Goal: Transaction & Acquisition: Purchase product/service

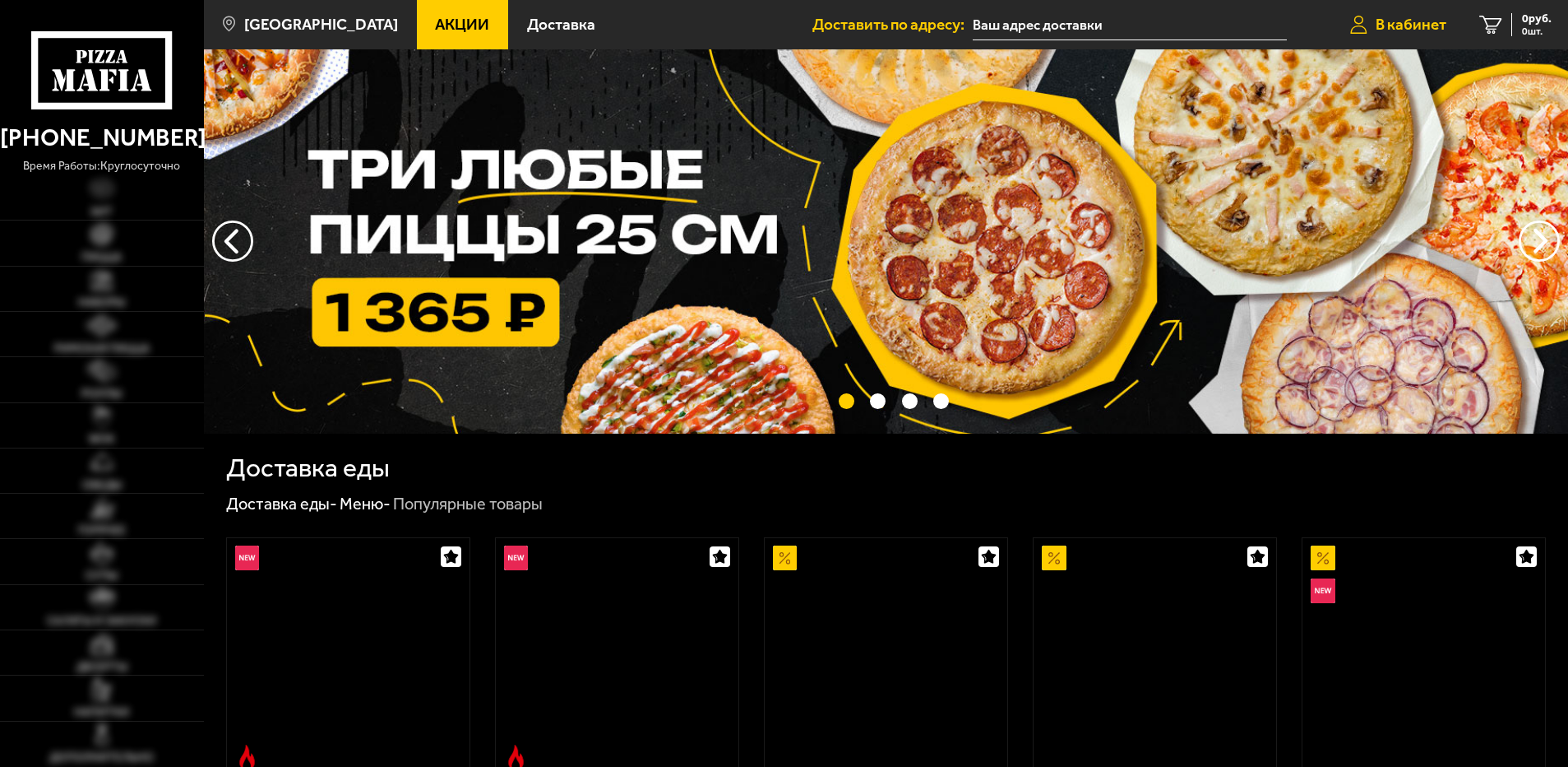
click at [1423, 22] on span "В кабинет" at bounding box center [1411, 25] width 71 height 16
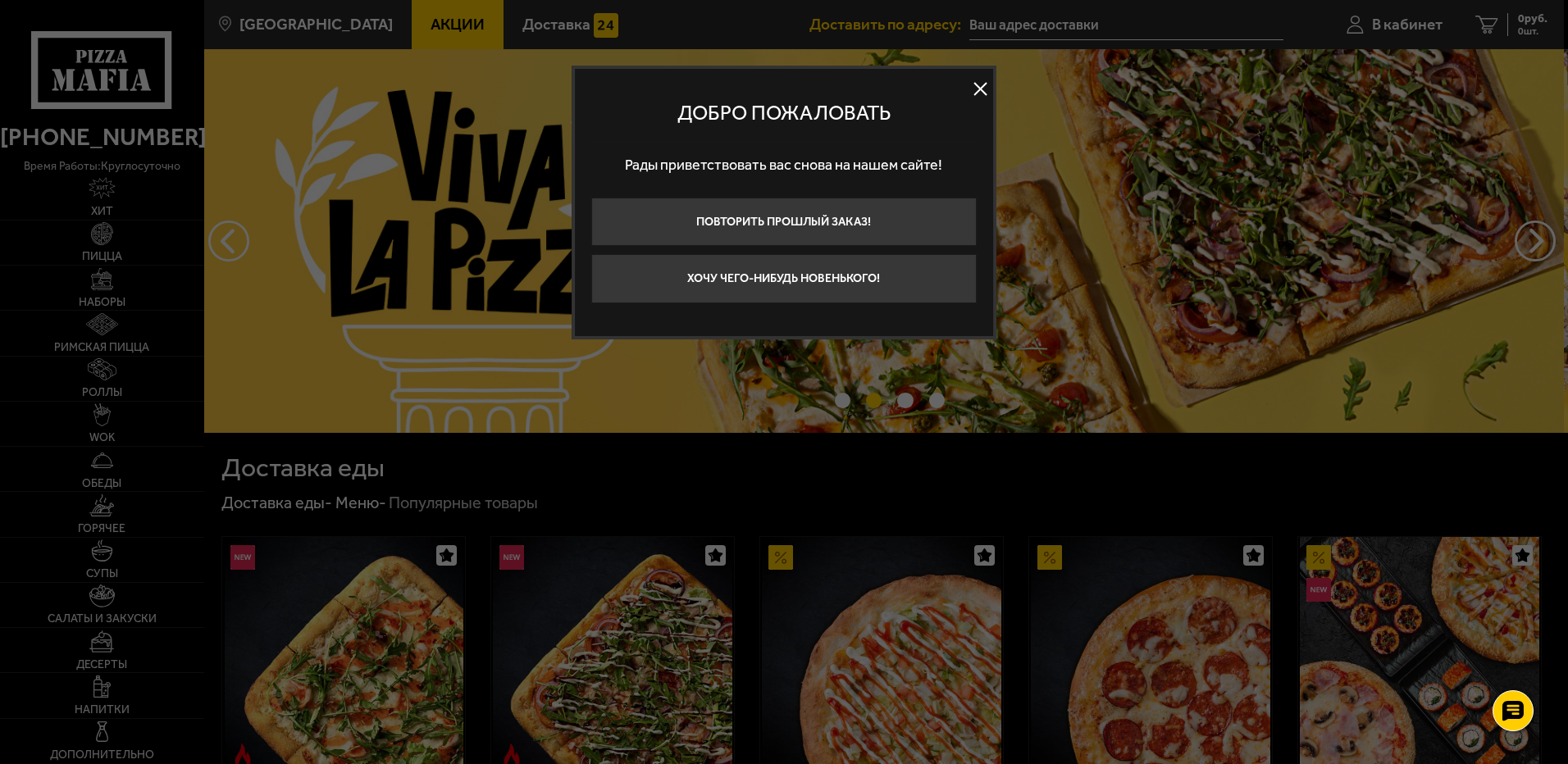
click at [978, 90] on button at bounding box center [980, 89] width 24 height 24
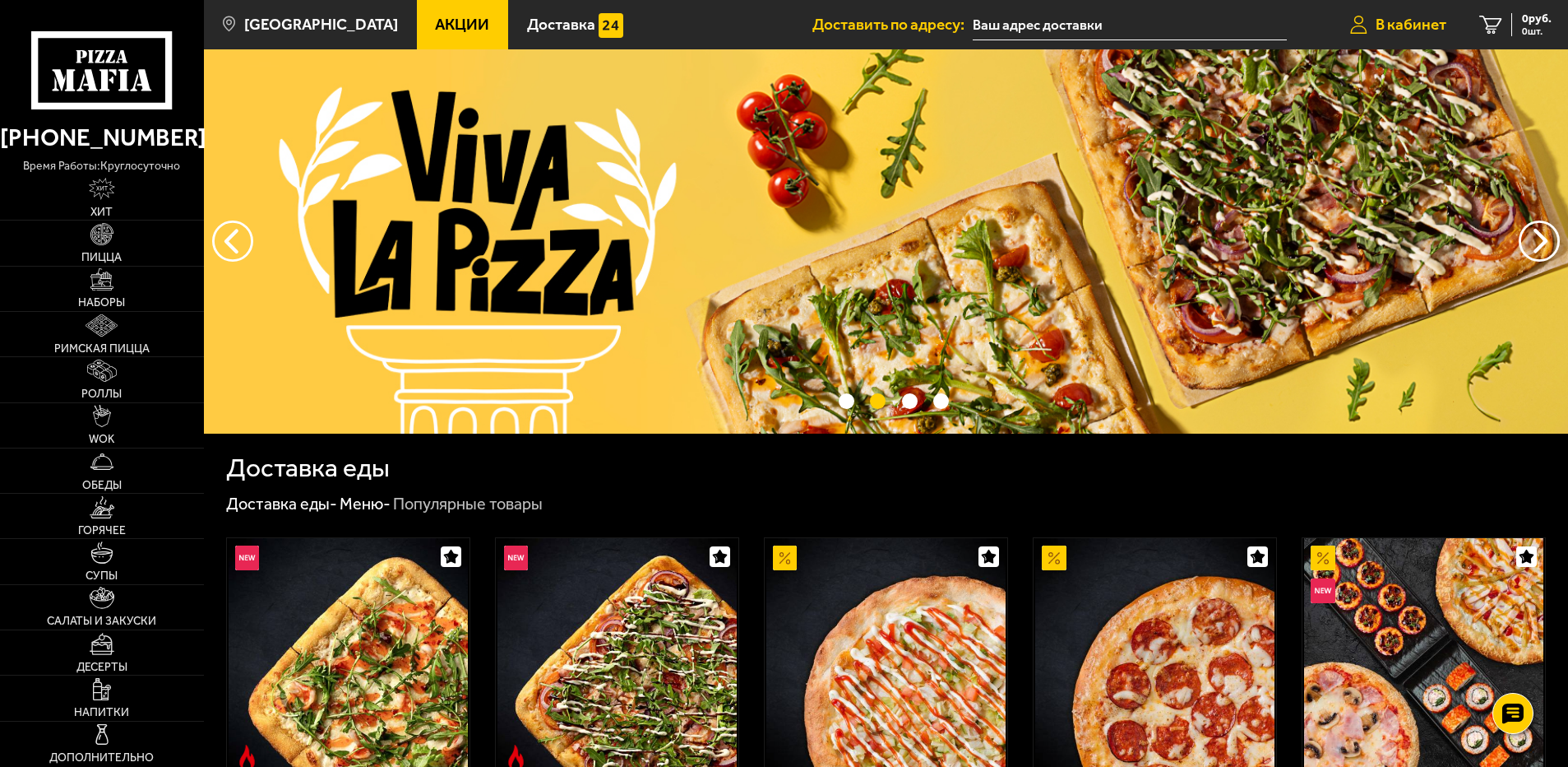
click at [1399, 26] on span "В кабинет" at bounding box center [1411, 25] width 71 height 16
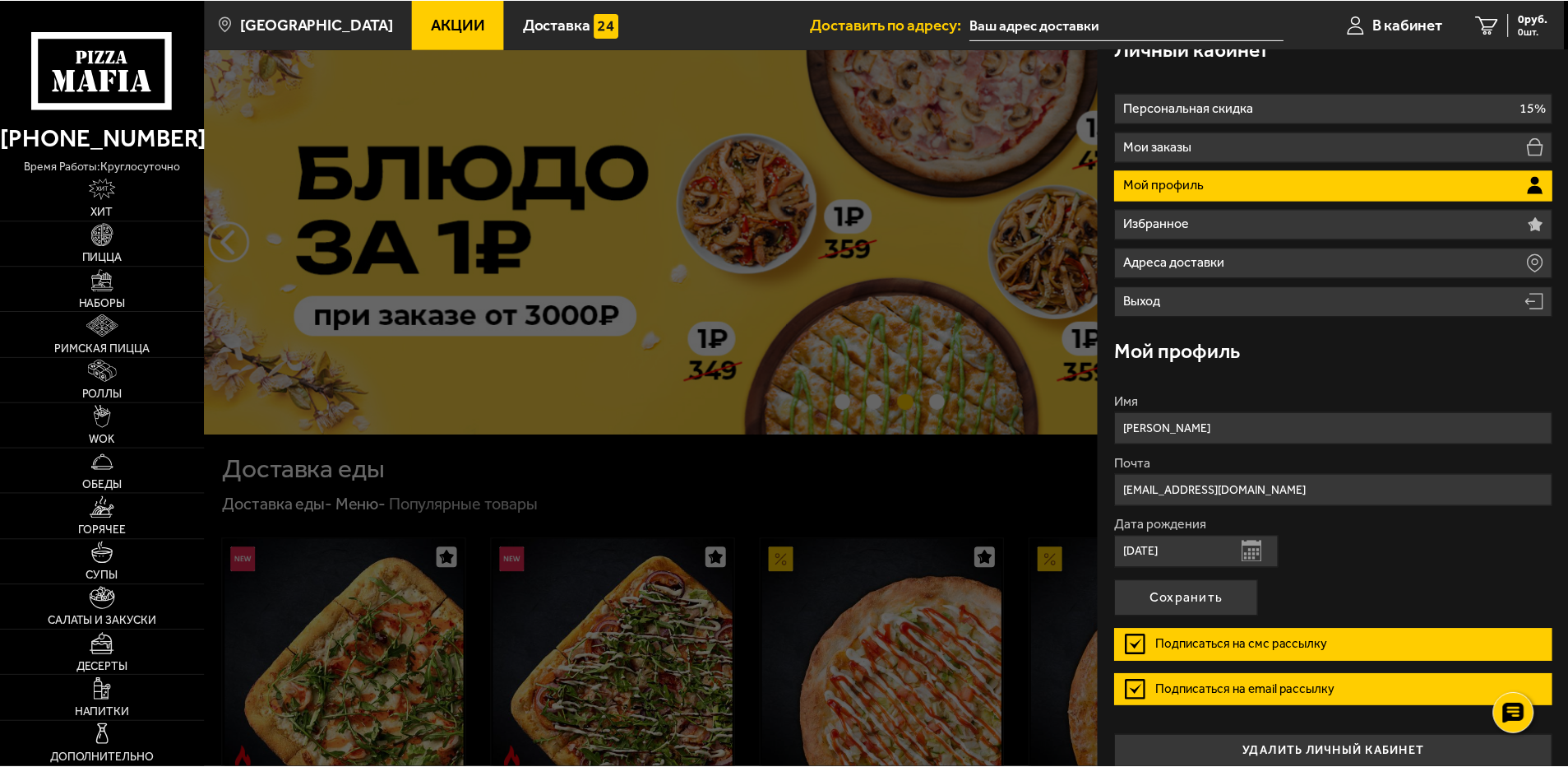
scroll to position [41, 0]
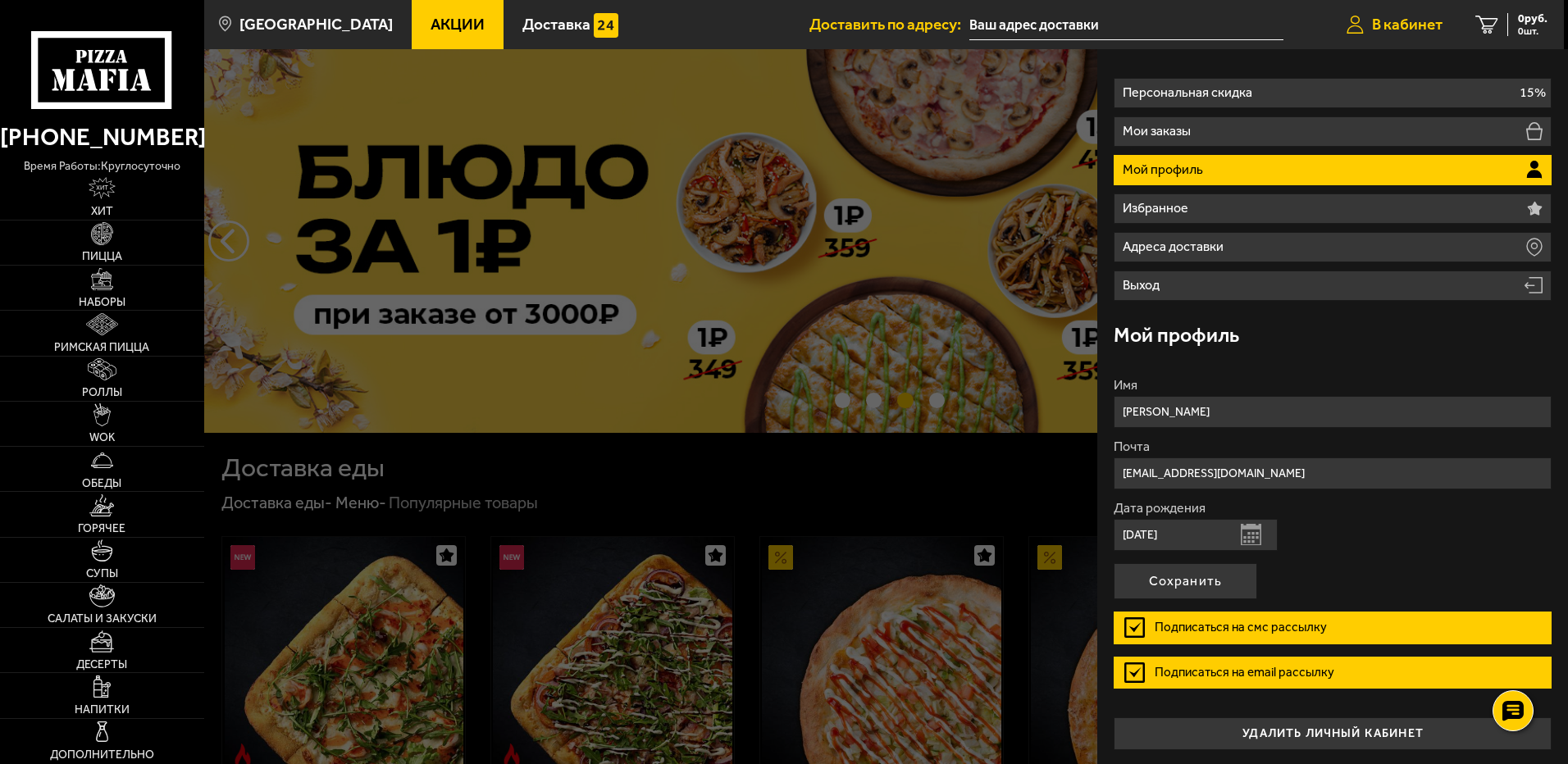
click at [1406, 22] on span "В кабинет" at bounding box center [1407, 24] width 70 height 16
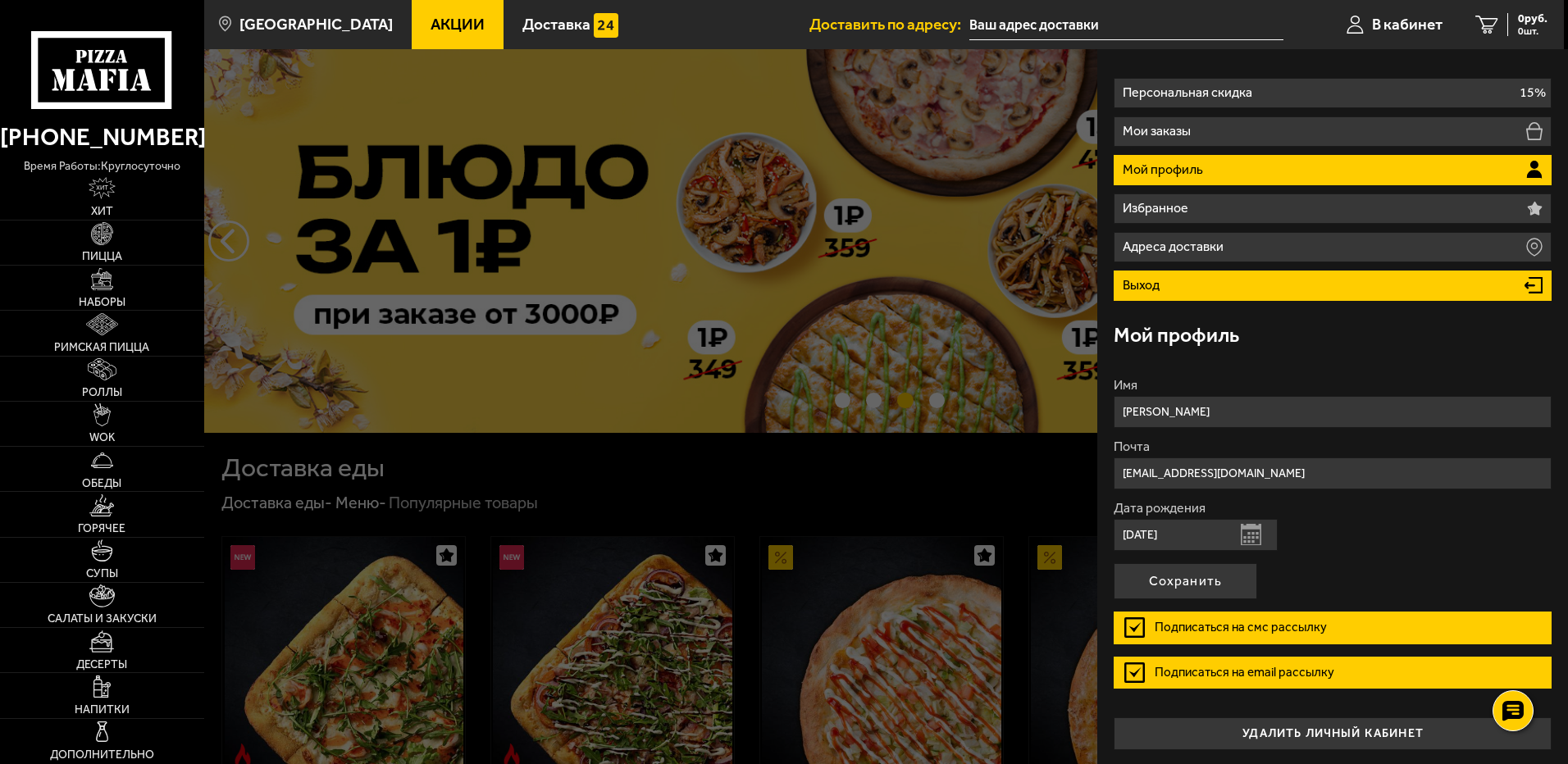
click at [1215, 285] on li "Выход" at bounding box center [1331, 285] width 438 height 30
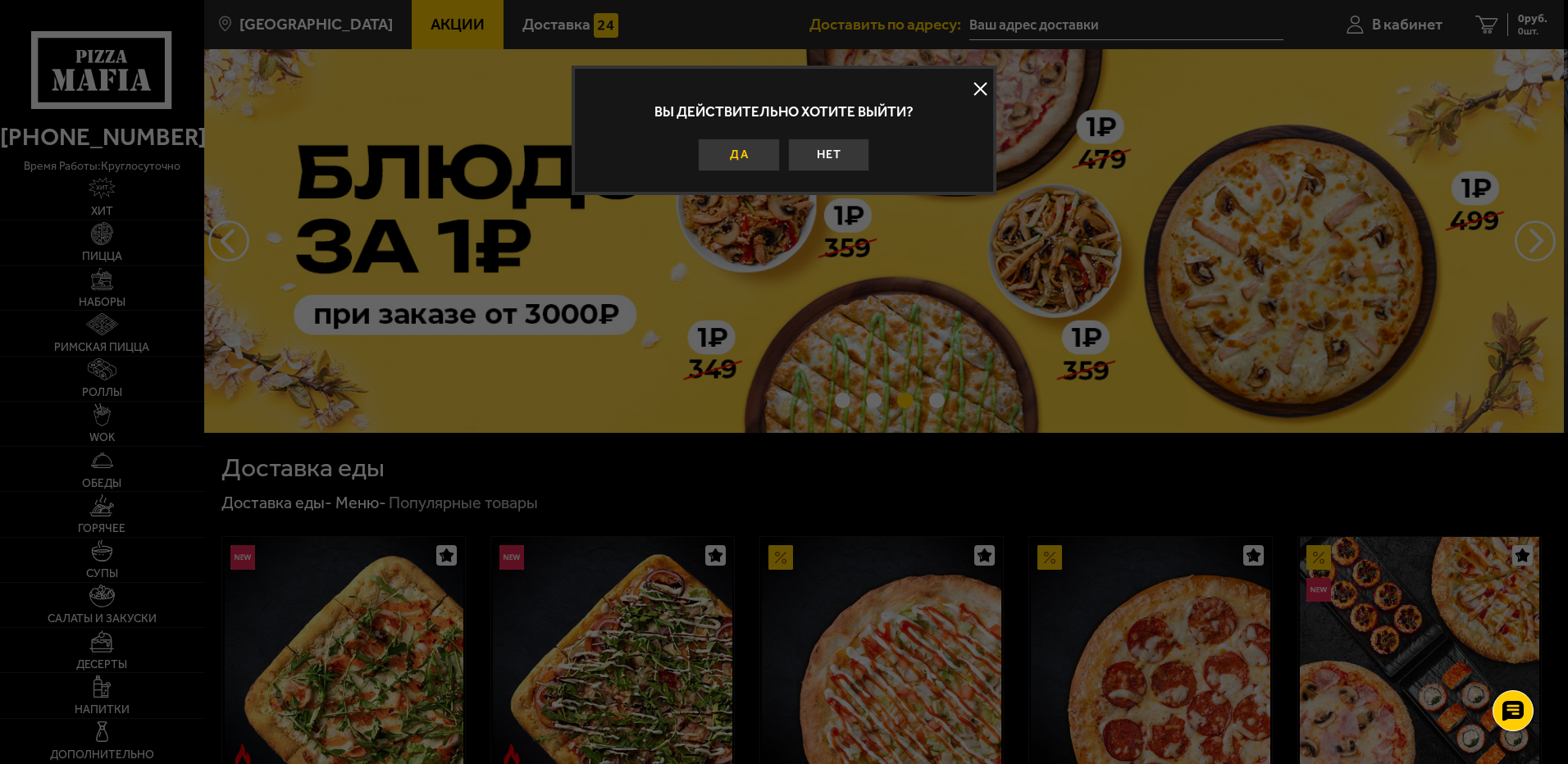
click at [725, 157] on button "Да" at bounding box center [739, 156] width 82 height 33
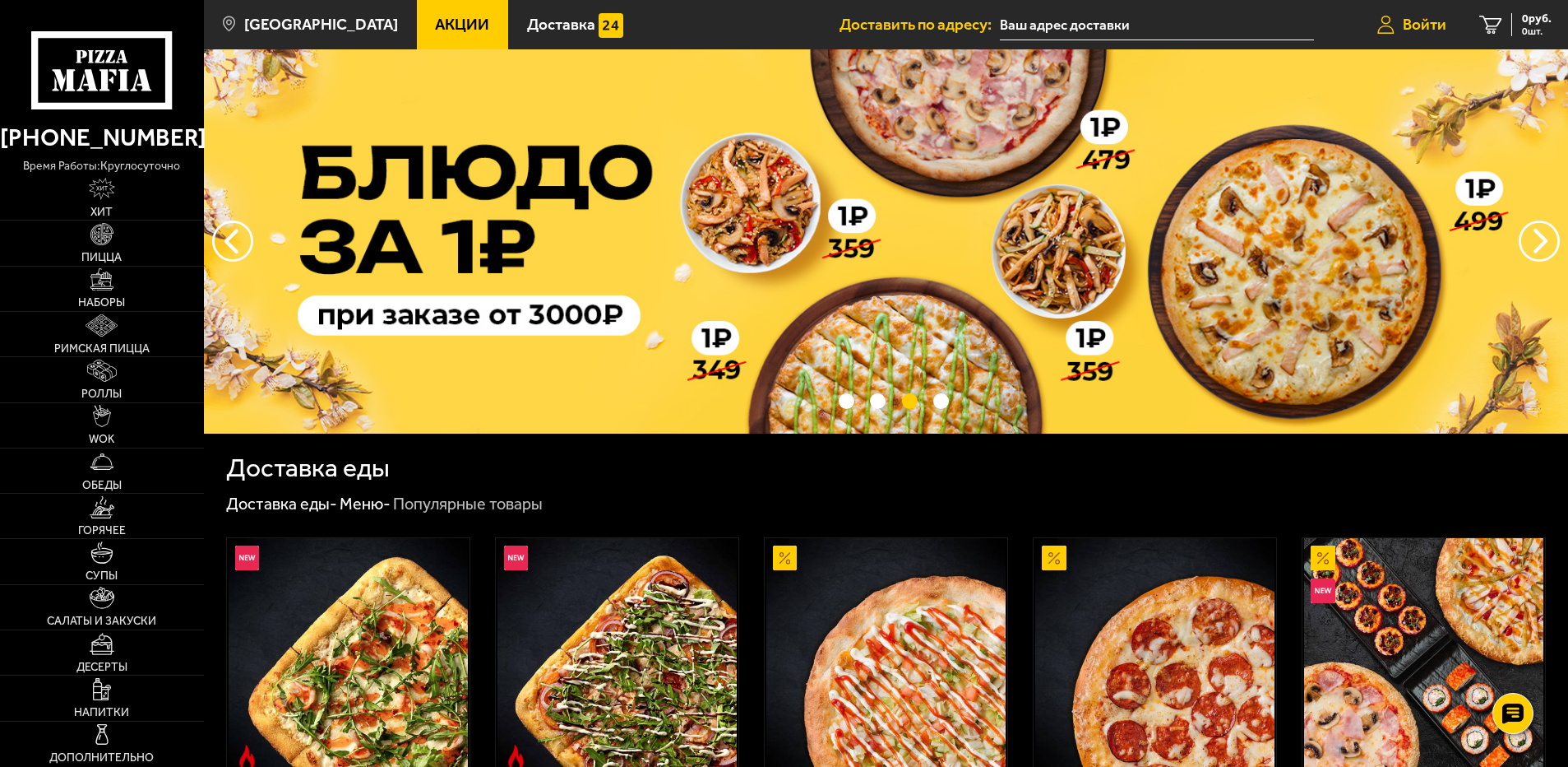
click at [1414, 20] on span "Войти" at bounding box center [1425, 25] width 43 height 16
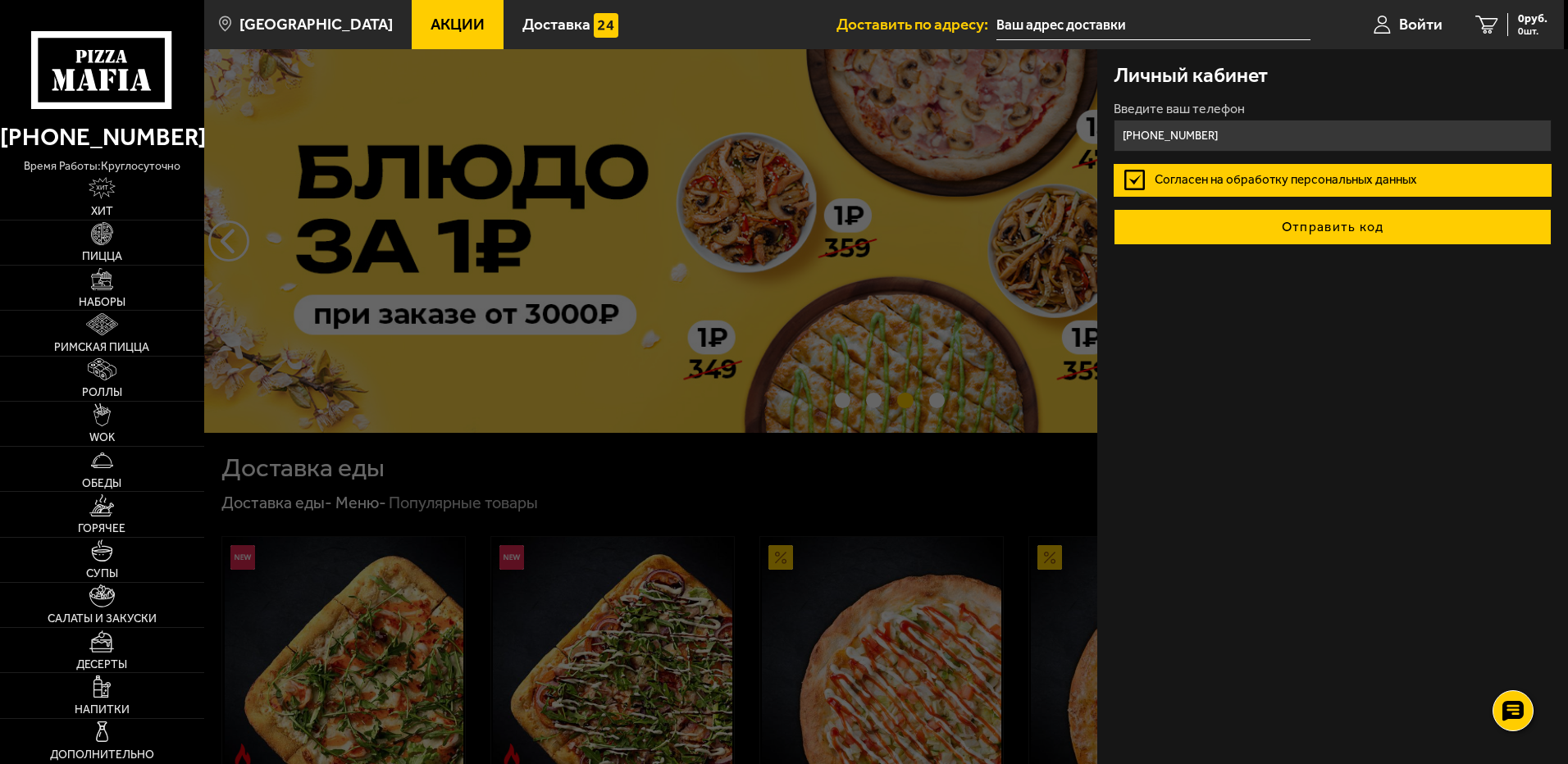
type input "[PHONE_NUMBER]"
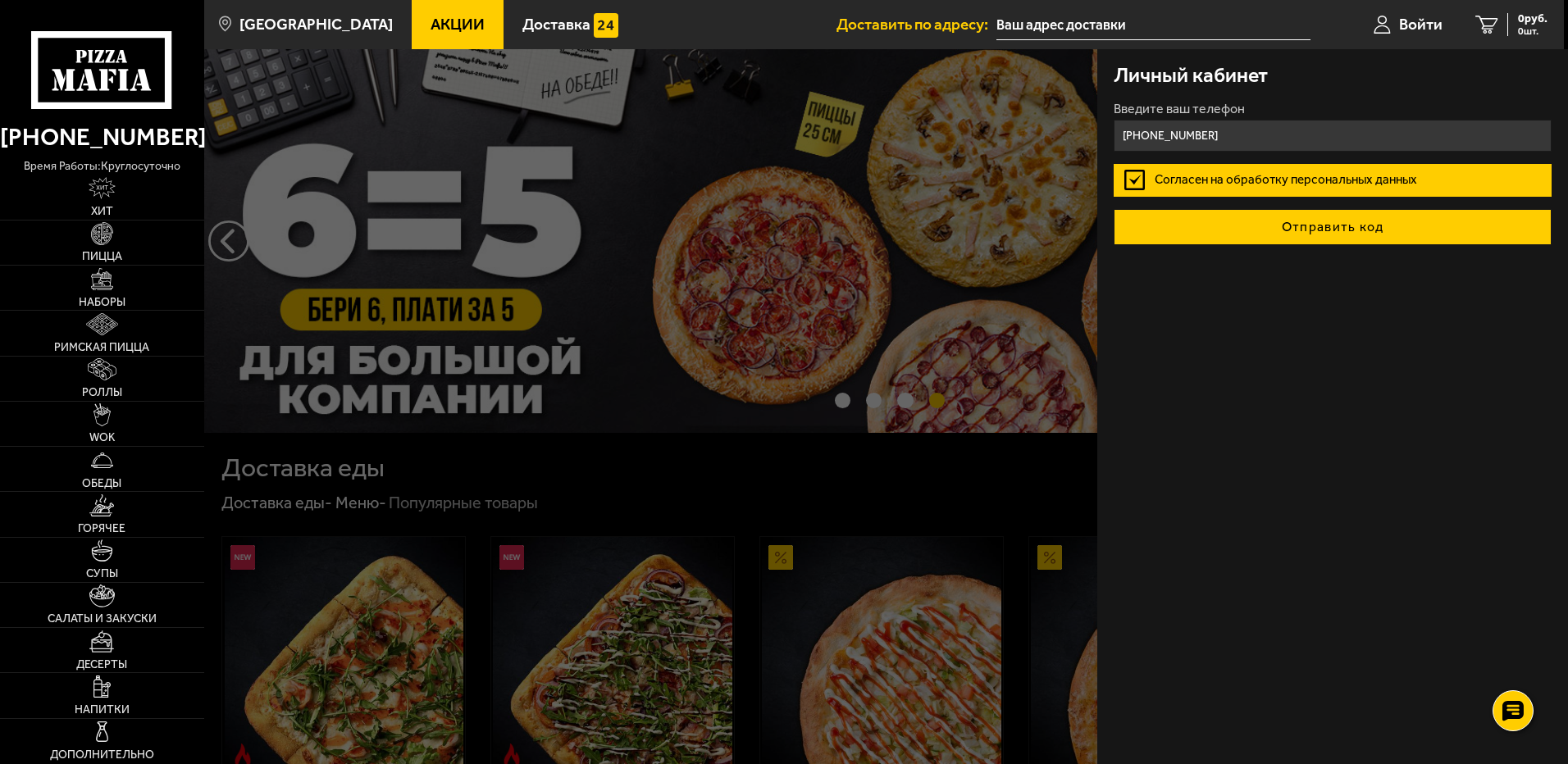
click at [1349, 227] on button "Отправить код" at bounding box center [1331, 227] width 438 height 36
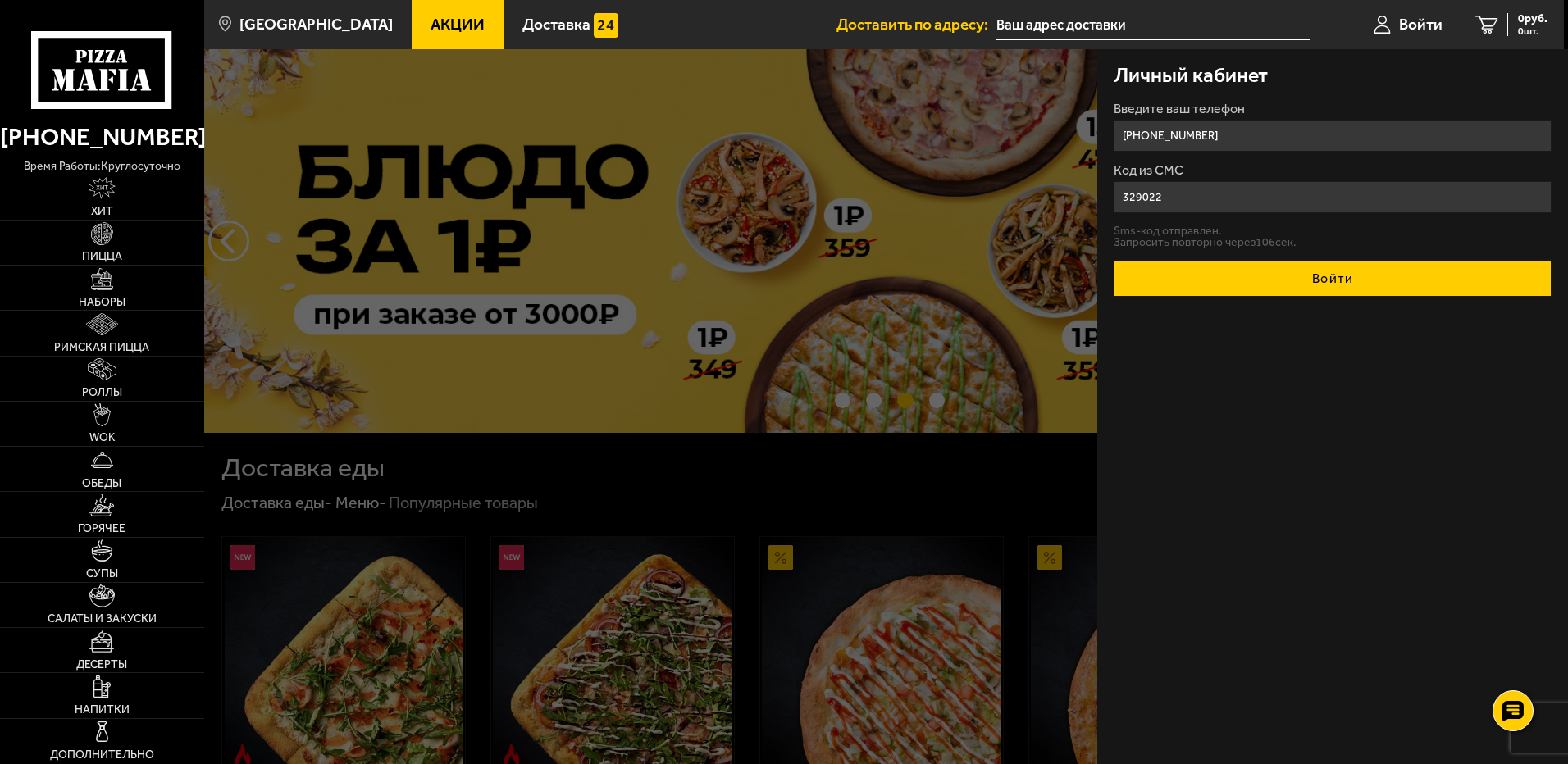
type input "329022"
click at [1334, 283] on button "Войти" at bounding box center [1331, 278] width 438 height 36
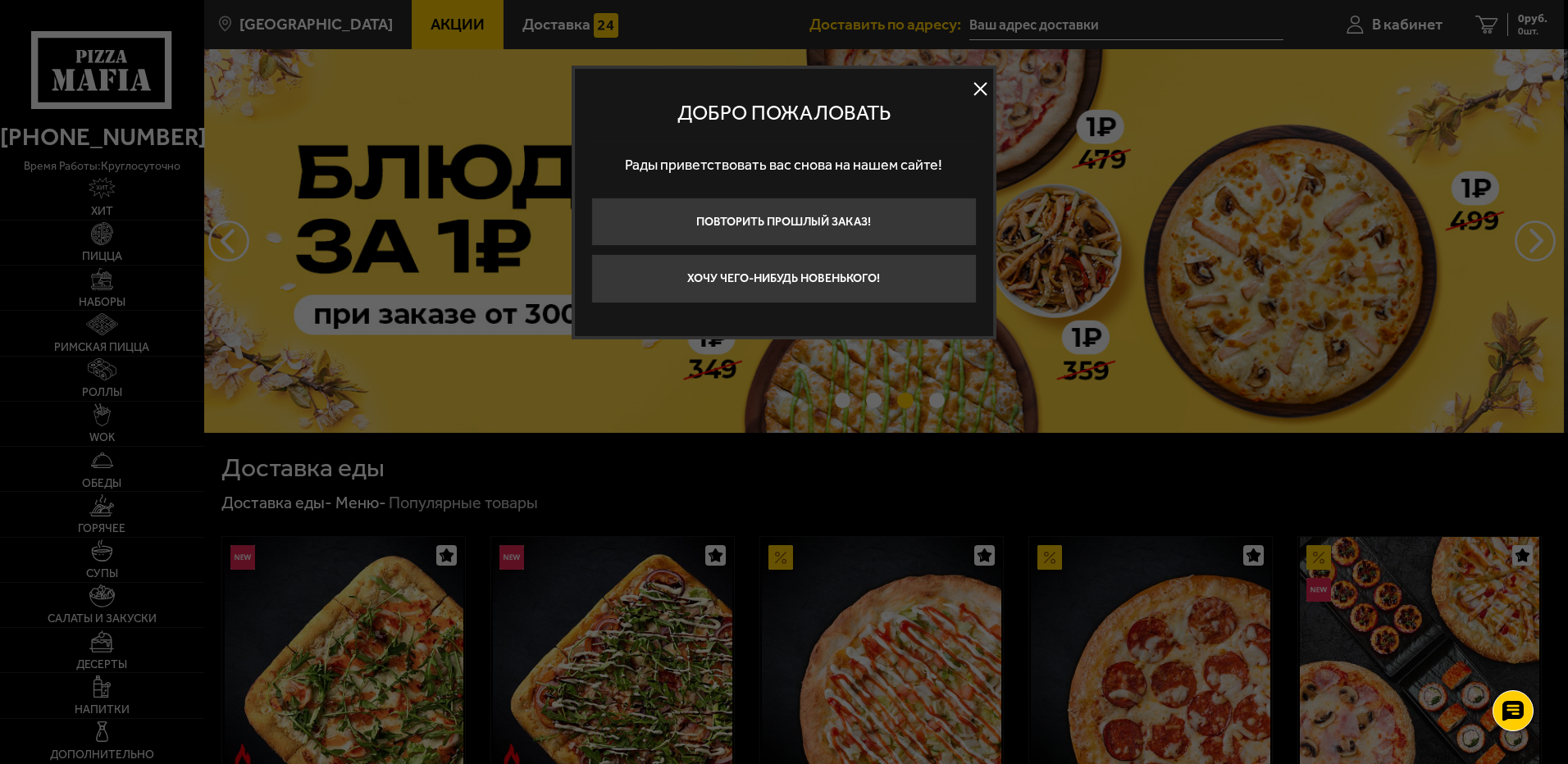
click at [983, 94] on button at bounding box center [980, 89] width 24 height 24
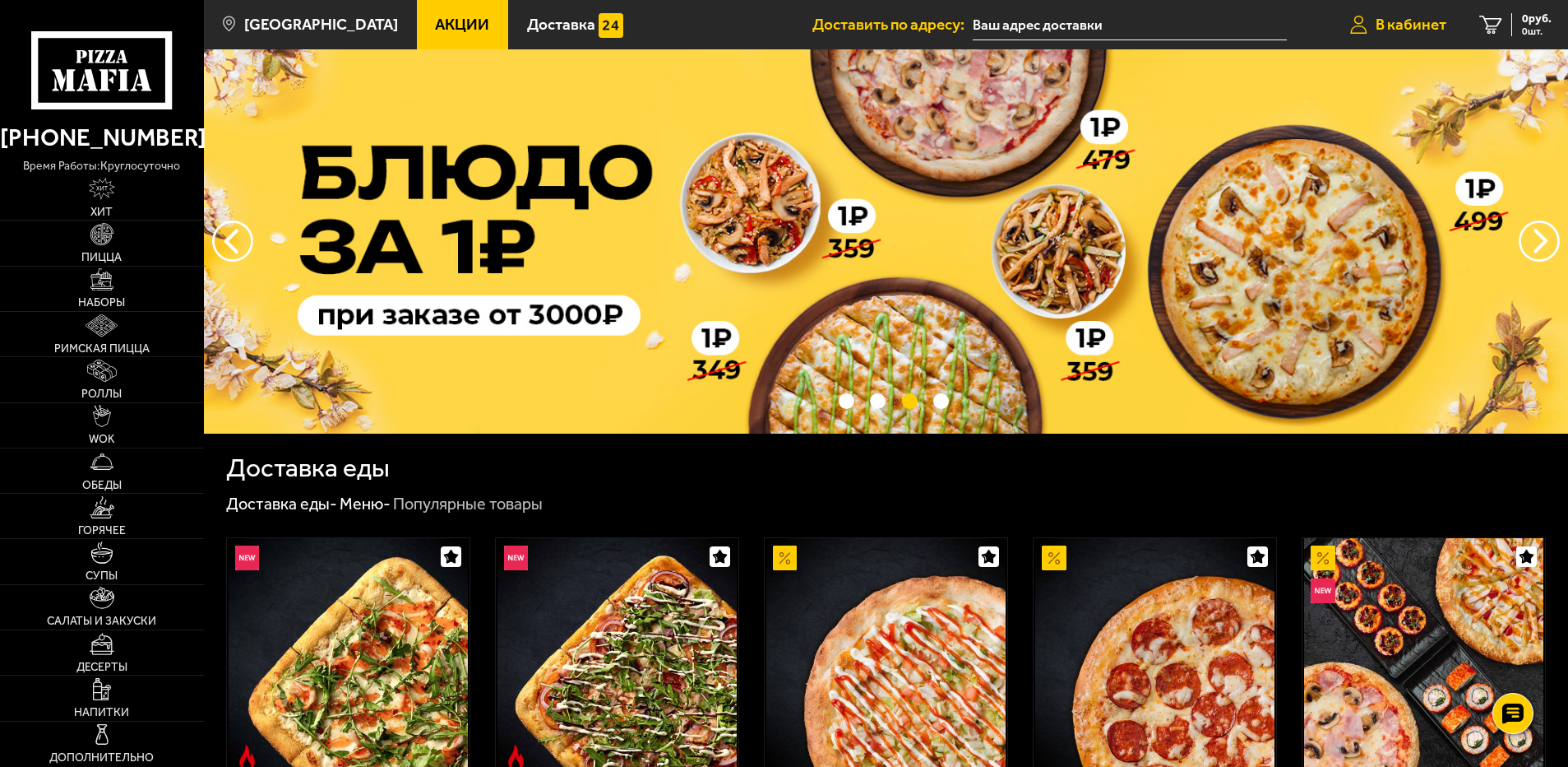
click at [1426, 23] on span "В кабинет" at bounding box center [1411, 25] width 71 height 16
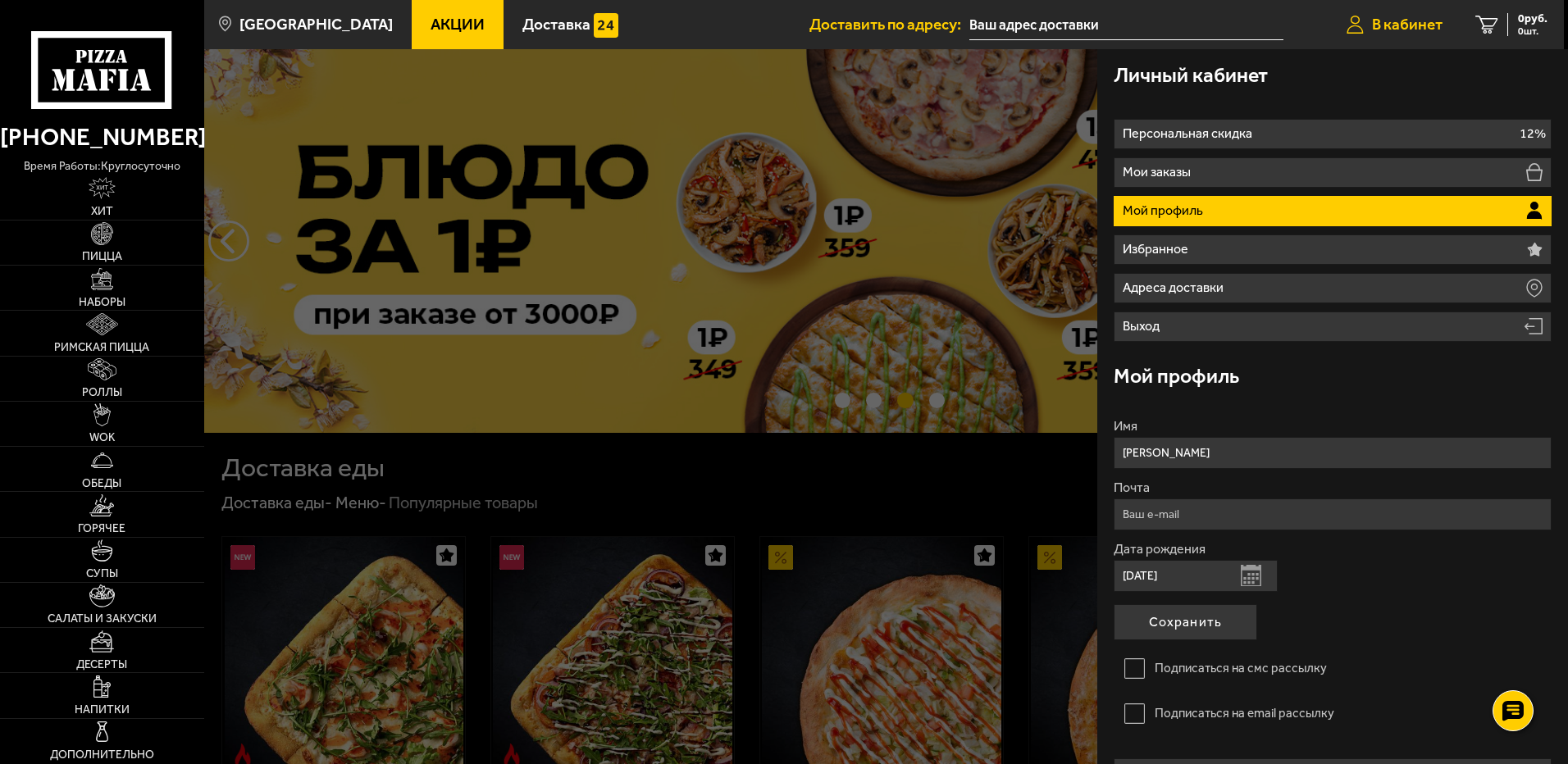
click at [1421, 22] on span "В кабинет" at bounding box center [1407, 24] width 70 height 16
click at [684, 18] on ul "Акции Доставка" at bounding box center [610, 24] width 397 height 49
click at [779, 540] on div at bounding box center [989, 430] width 1568 height 764
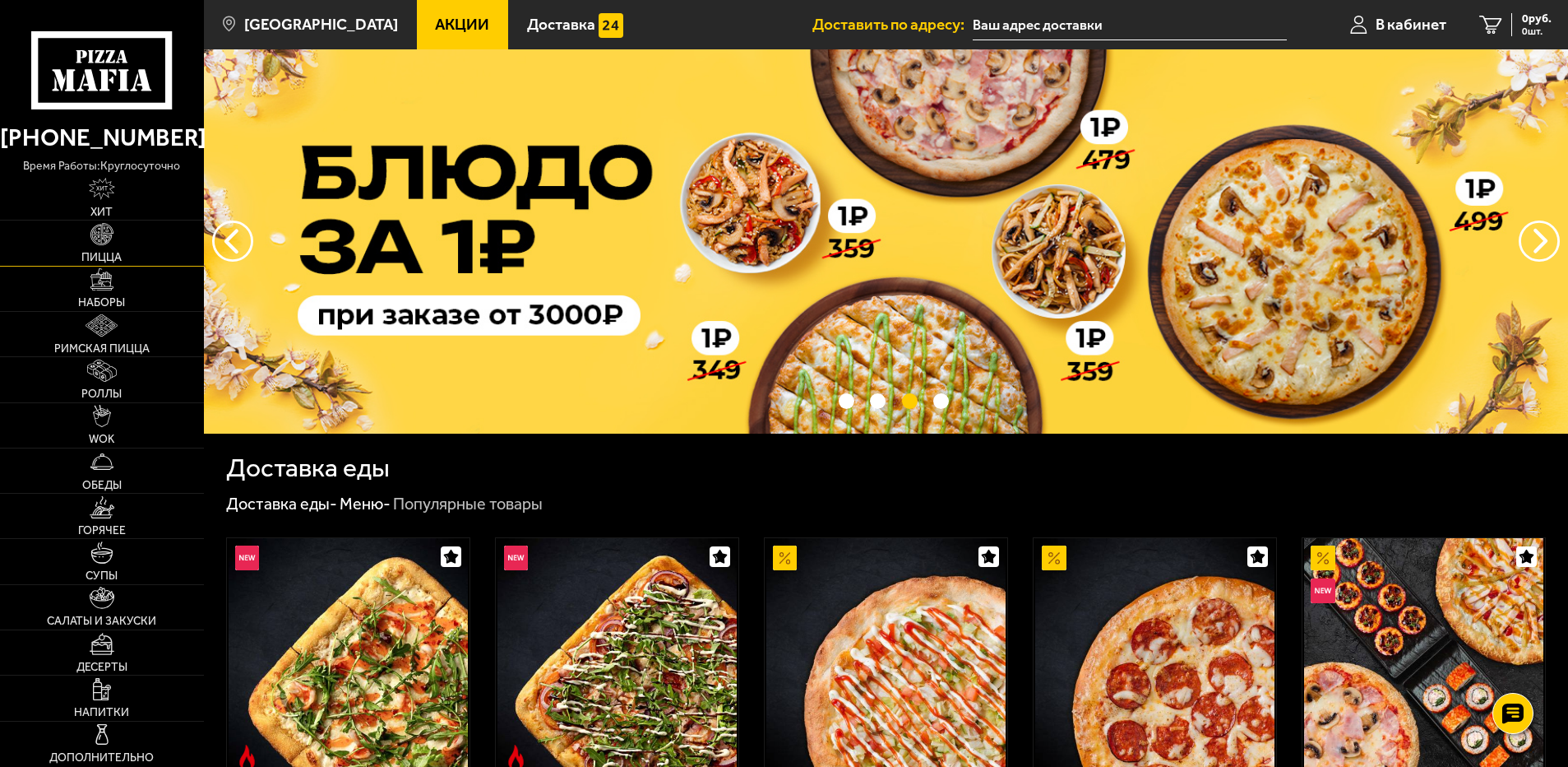
click at [102, 245] on img at bounding box center [101, 234] width 23 height 23
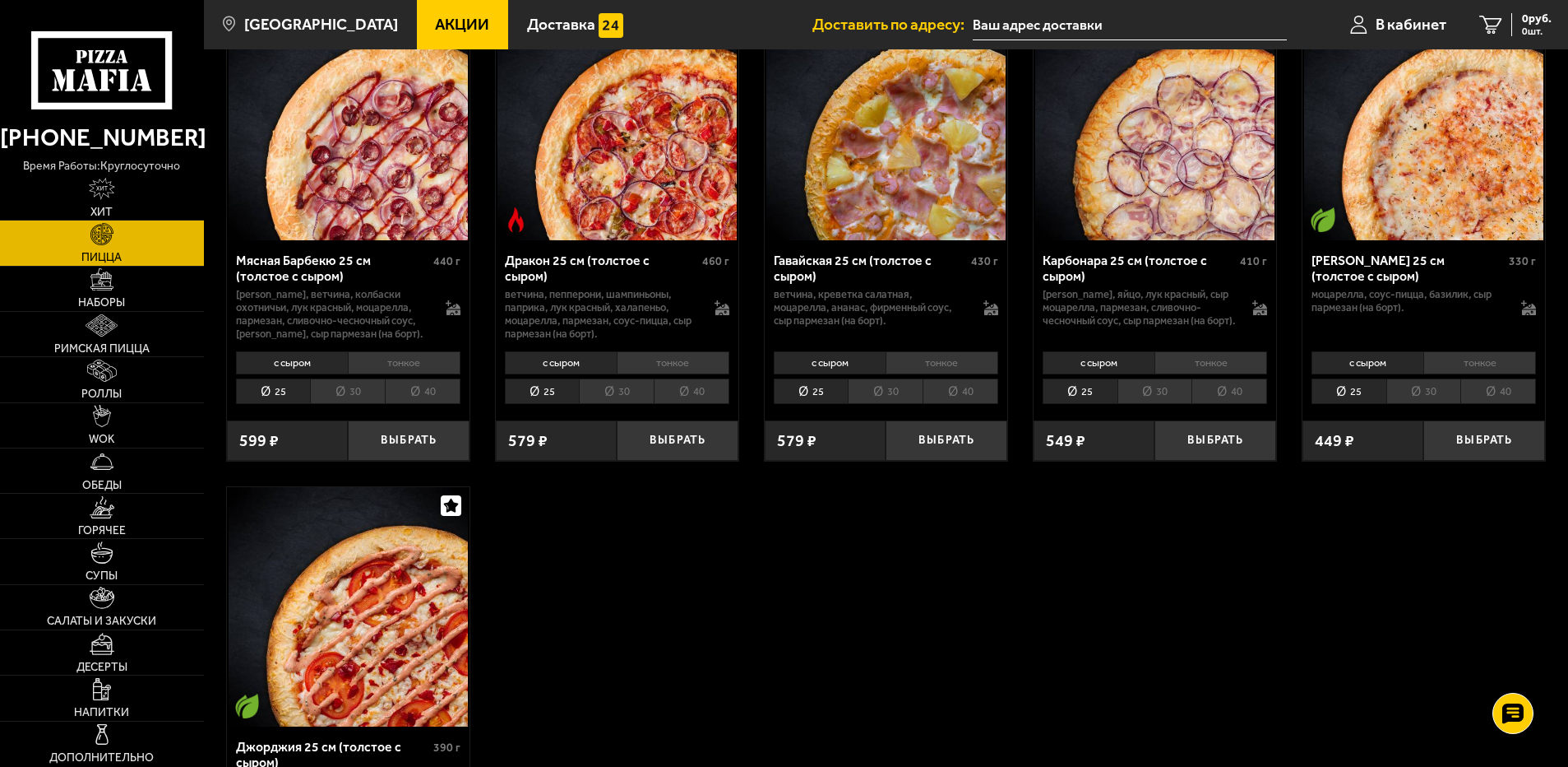
scroll to position [3208, 0]
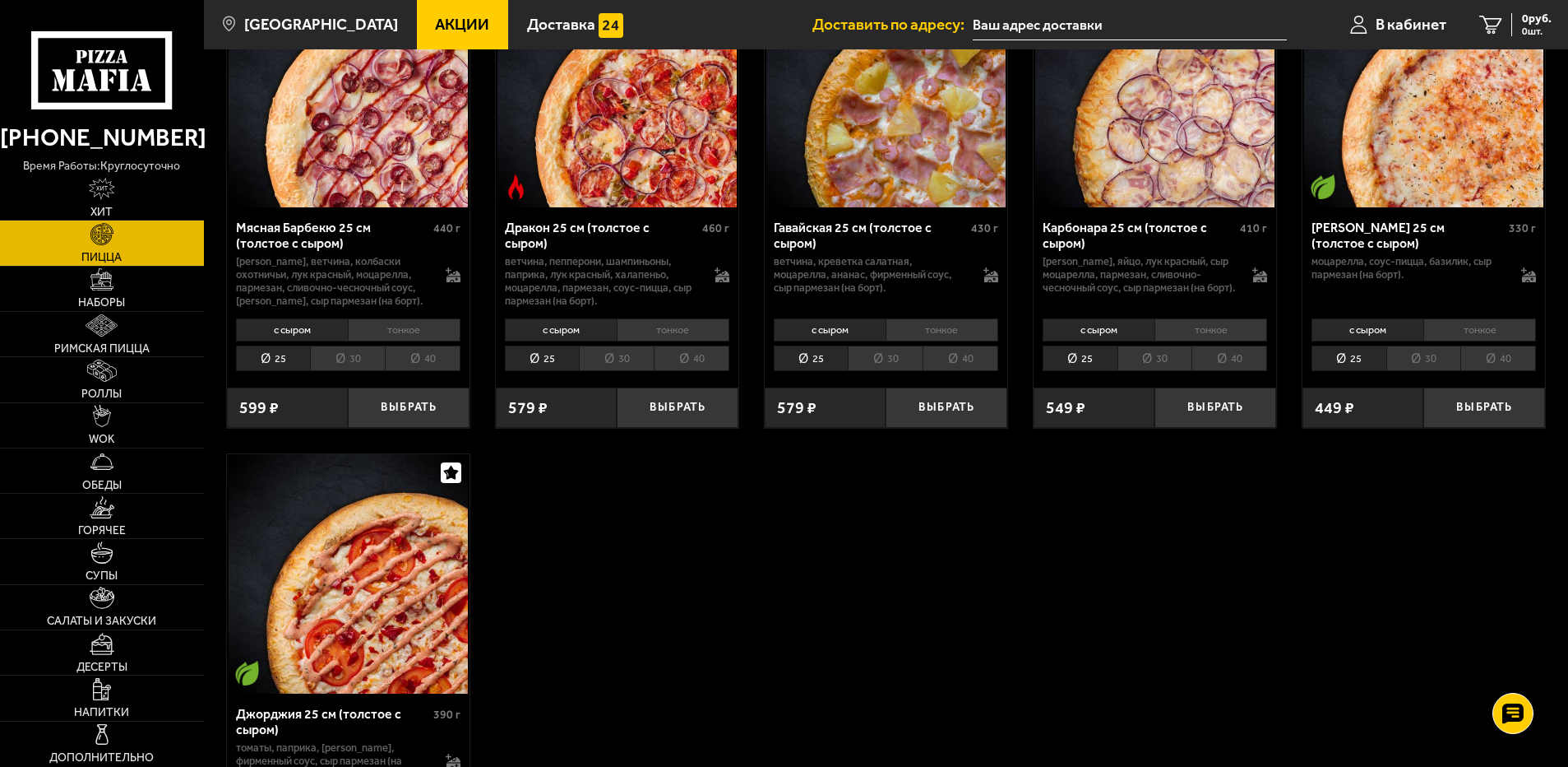
click at [900, 371] on li "30" at bounding box center [886, 358] width 75 height 26
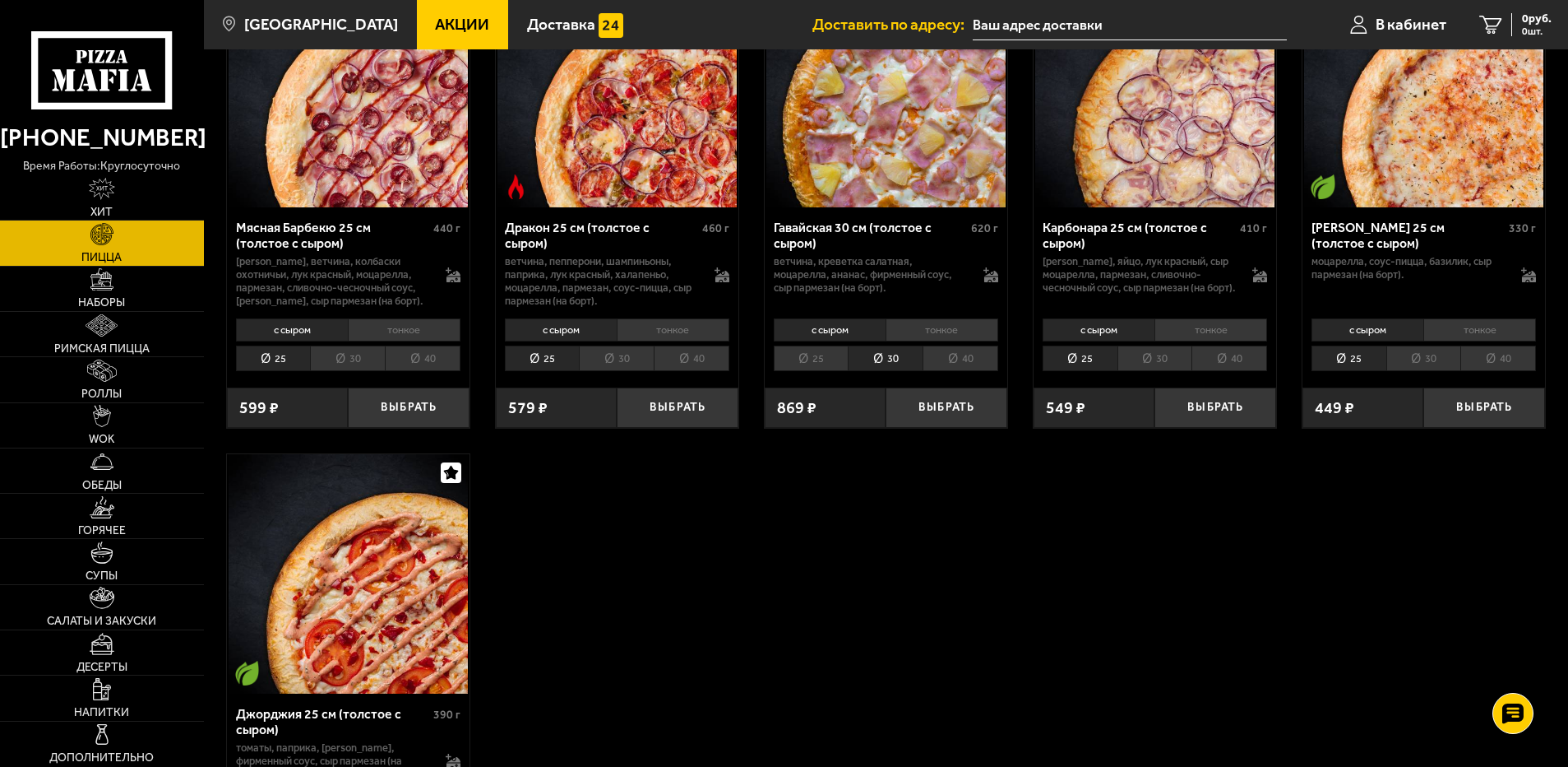
click at [981, 371] on li "40" at bounding box center [960, 358] width 76 height 26
click at [893, 371] on li "30" at bounding box center [886, 358] width 75 height 26
click at [958, 342] on li "тонкое" at bounding box center [942, 329] width 113 height 23
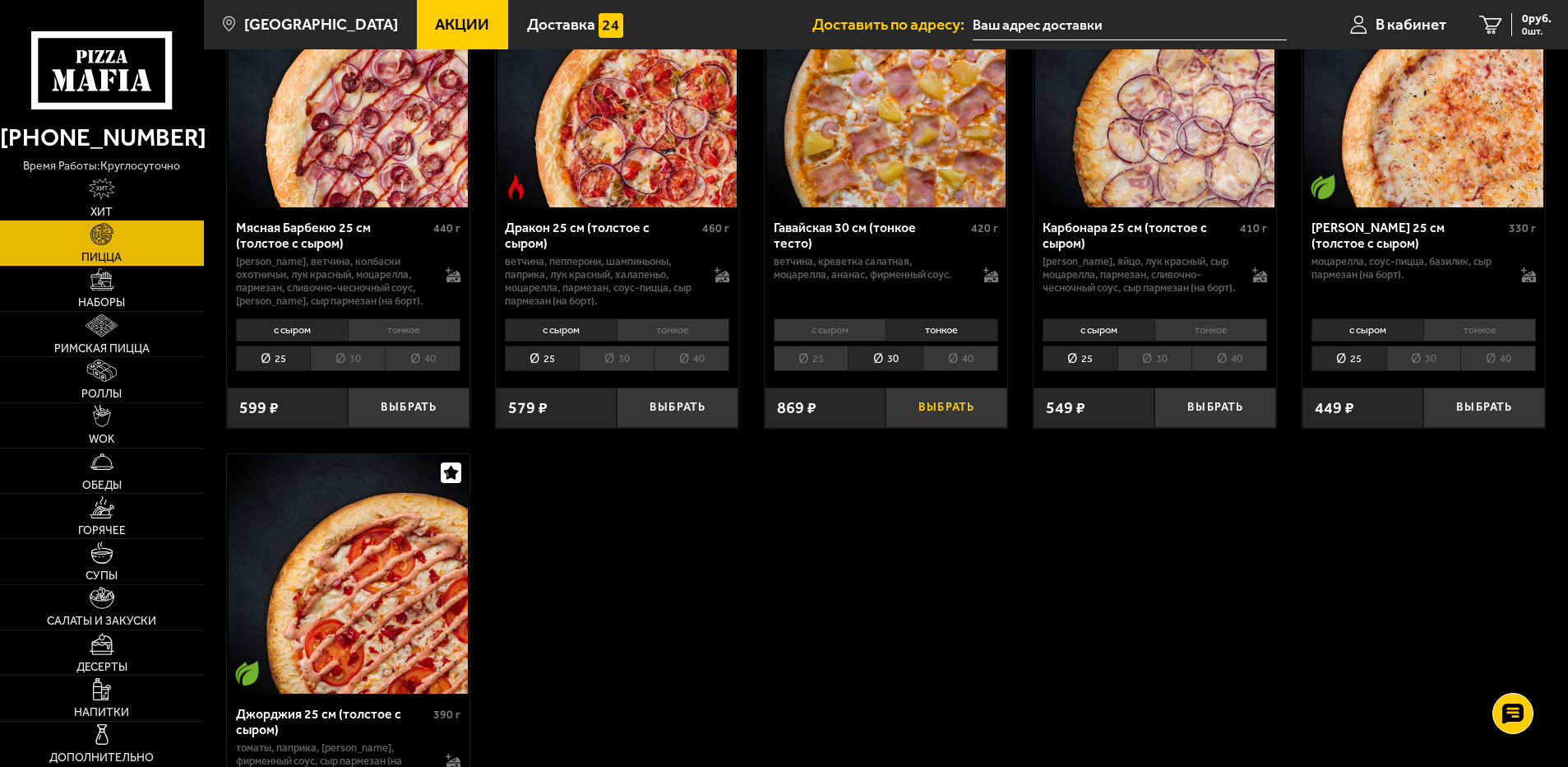
click at [959, 428] on button "Выбрать" at bounding box center [946, 408] width 122 height 40
click at [945, 371] on li "40" at bounding box center [960, 358] width 76 height 26
click at [890, 371] on li "30" at bounding box center [886, 358] width 75 height 26
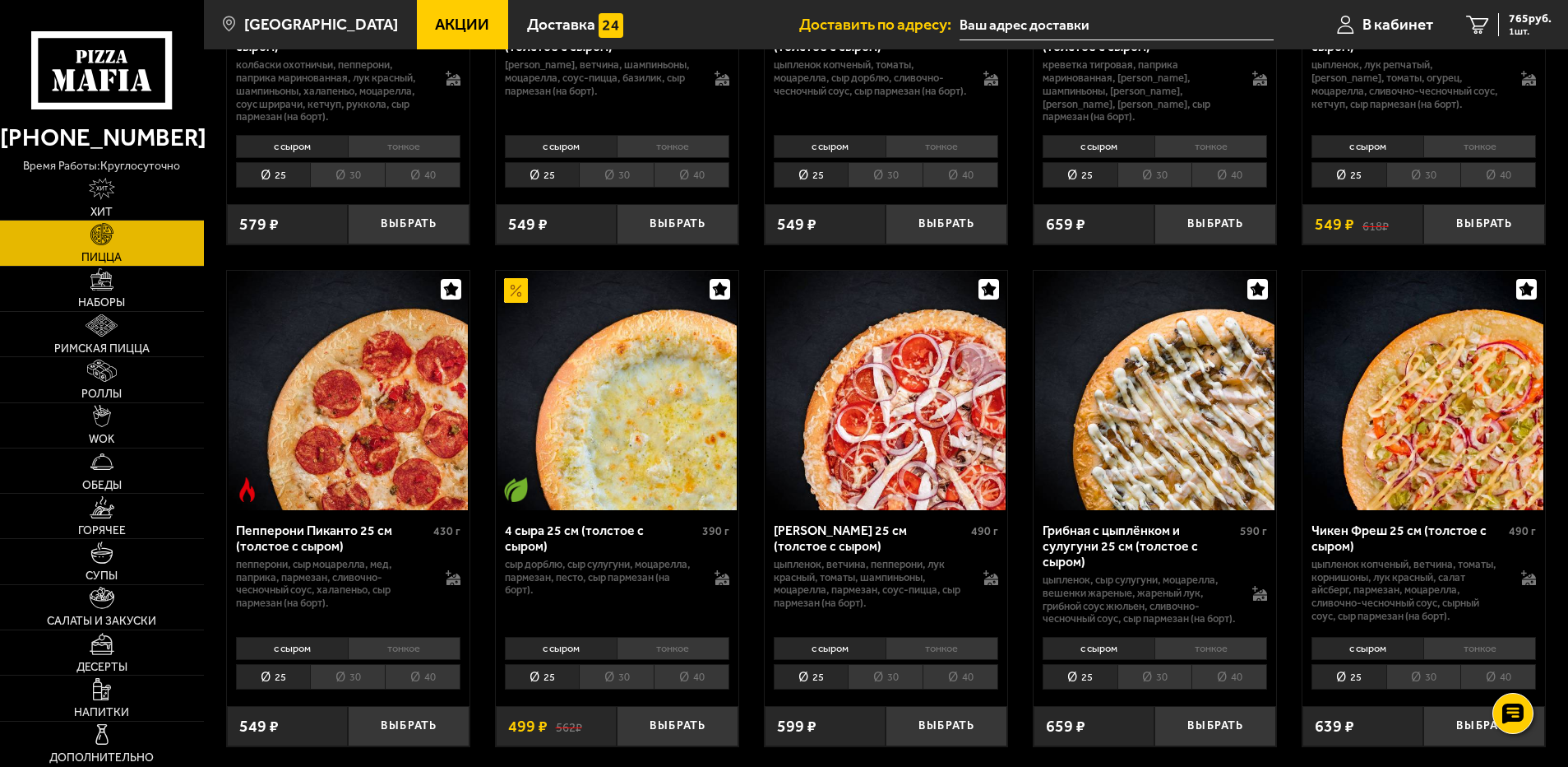
scroll to position [904, 0]
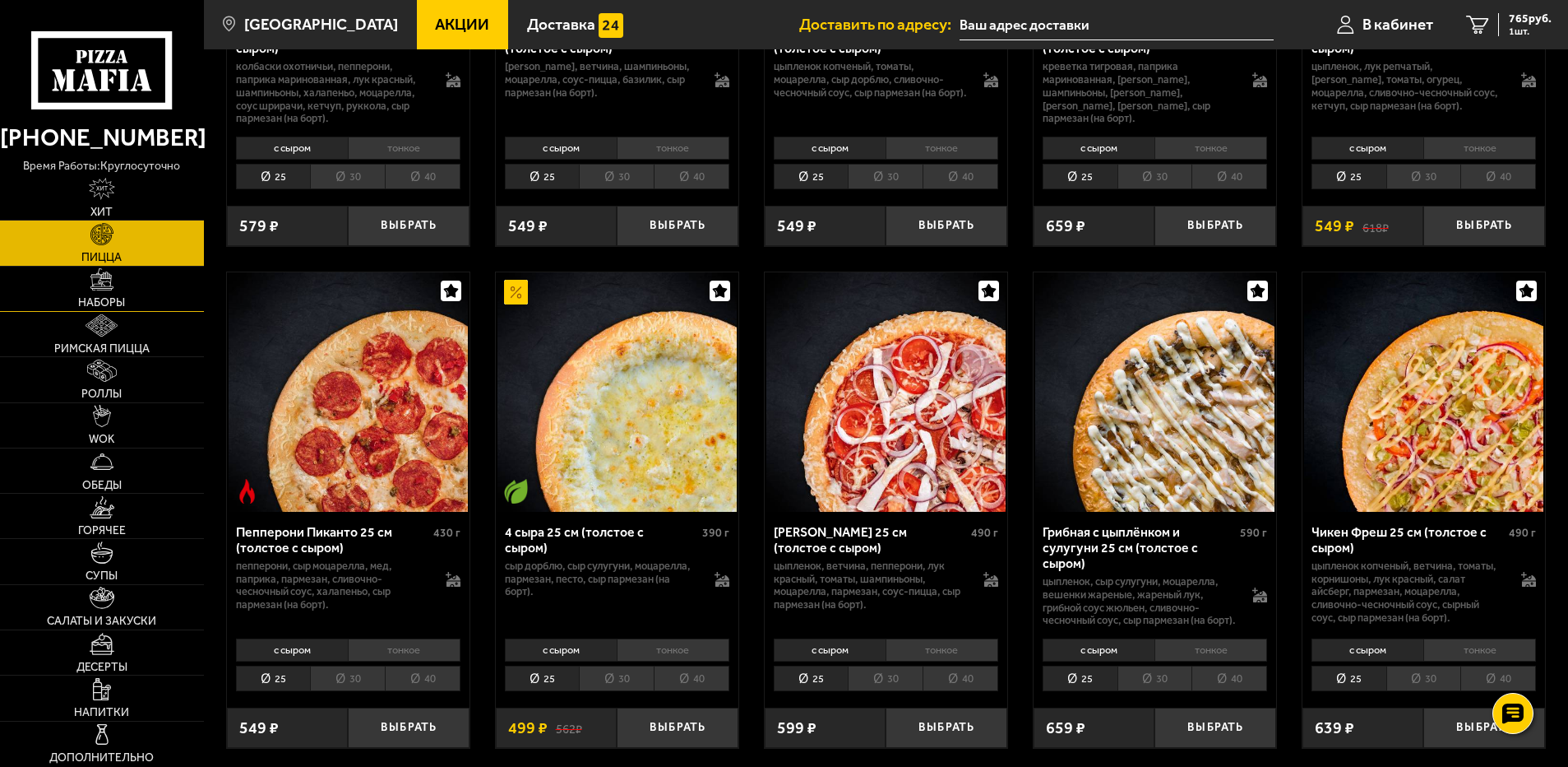
click at [103, 293] on link "Наборы" at bounding box center [102, 288] width 204 height 44
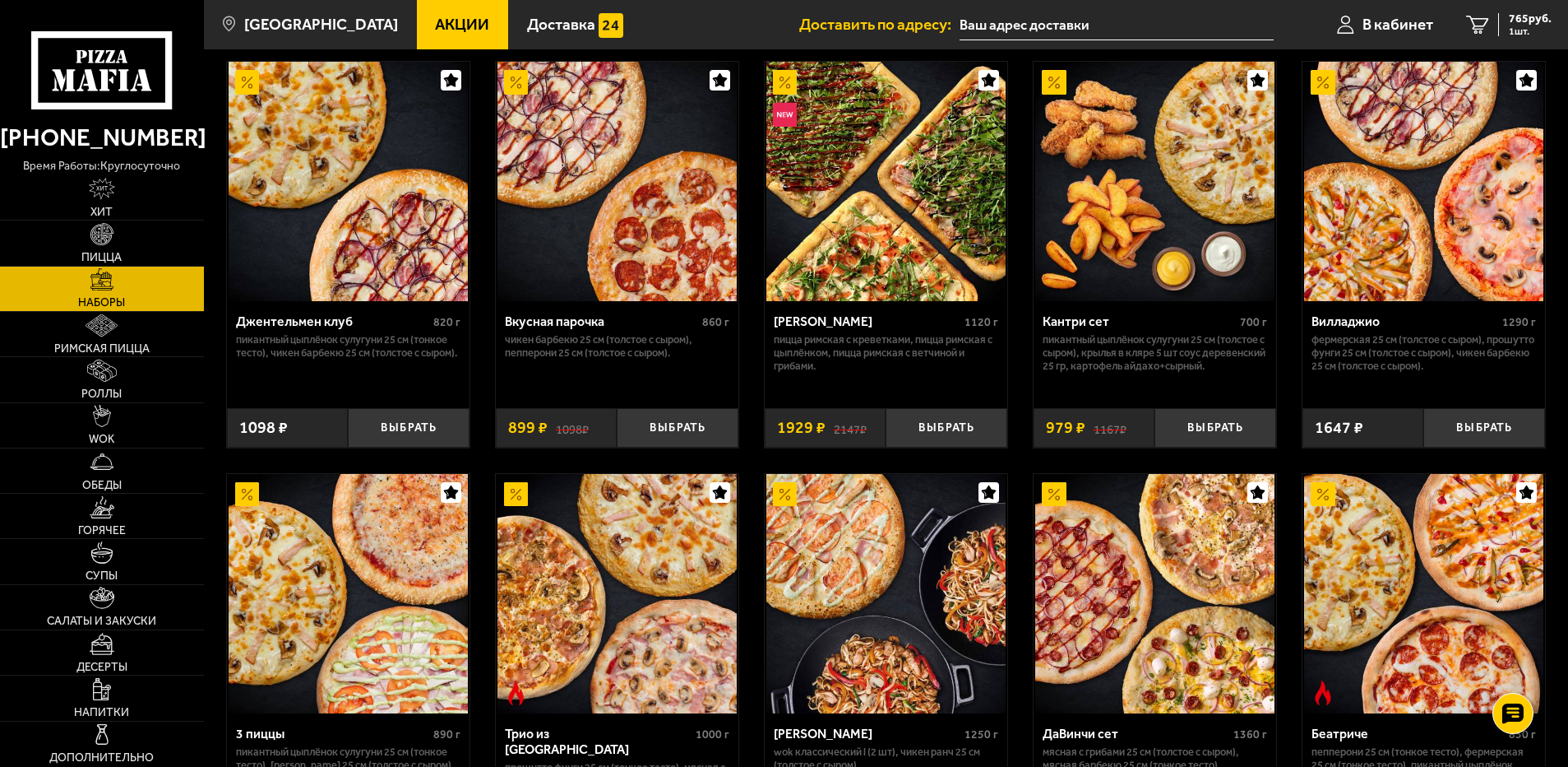
scroll to position [82, 0]
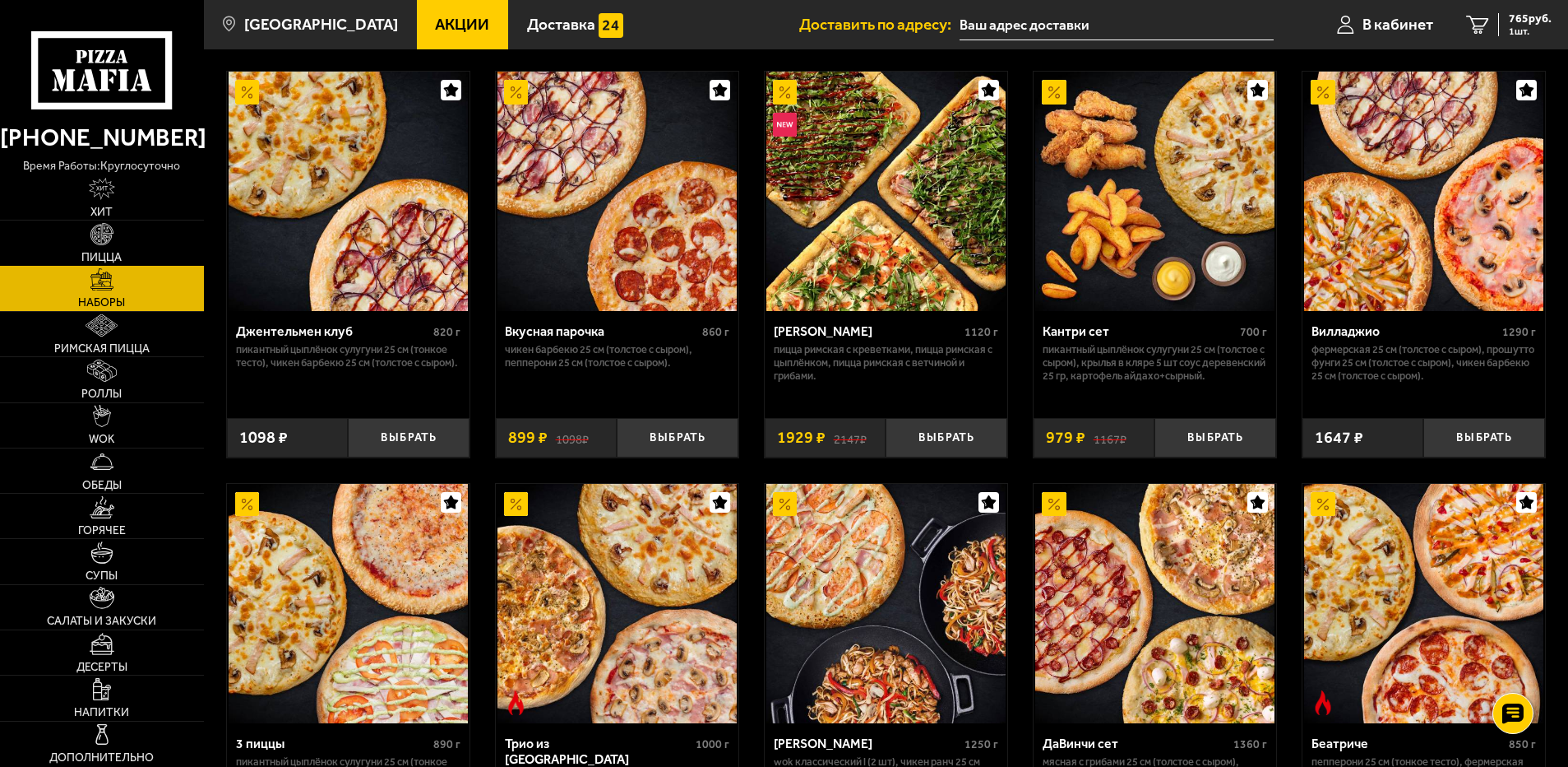
click at [109, 250] on link "Пицца" at bounding box center [102, 242] width 204 height 44
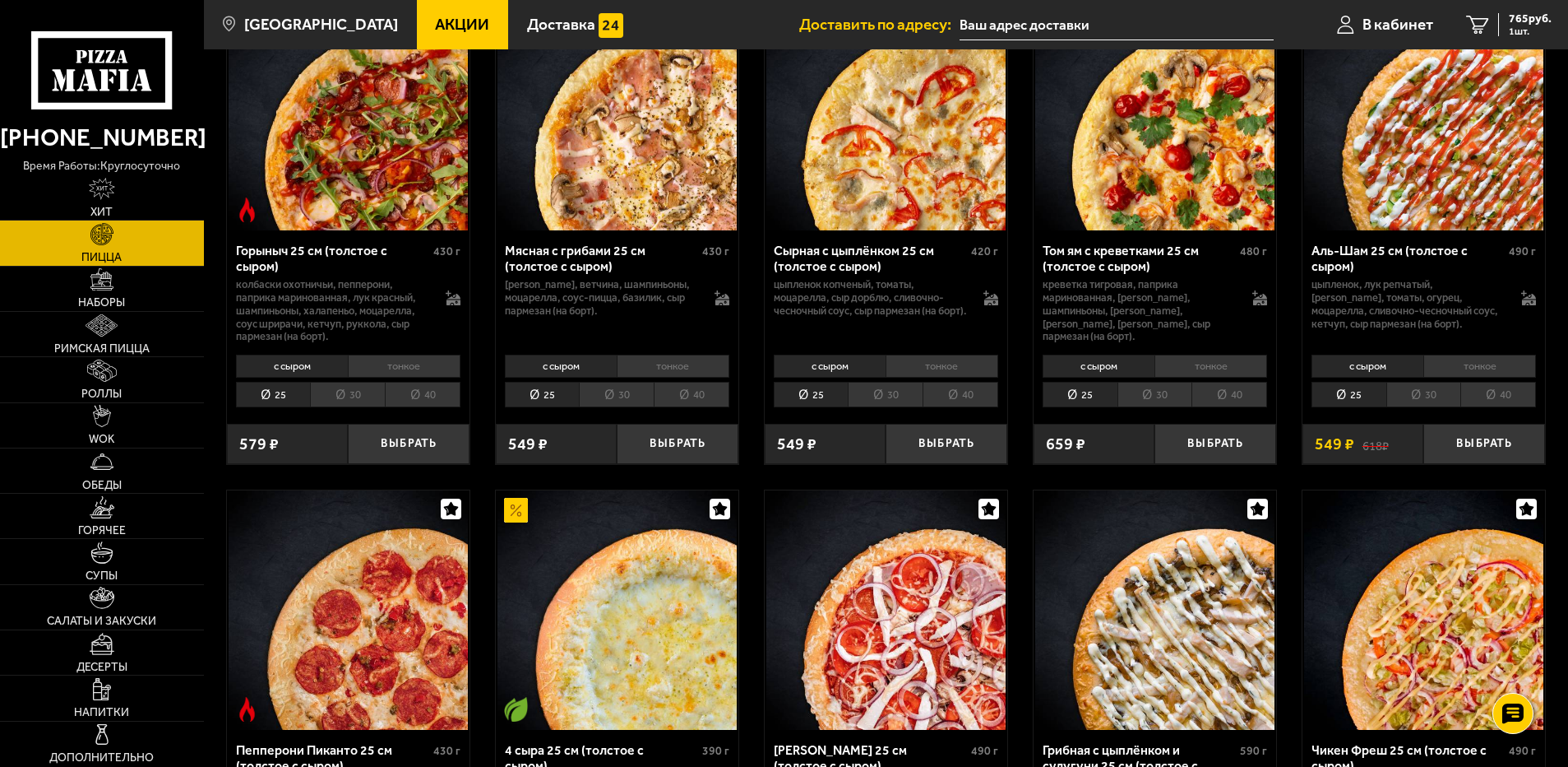
scroll to position [658, 0]
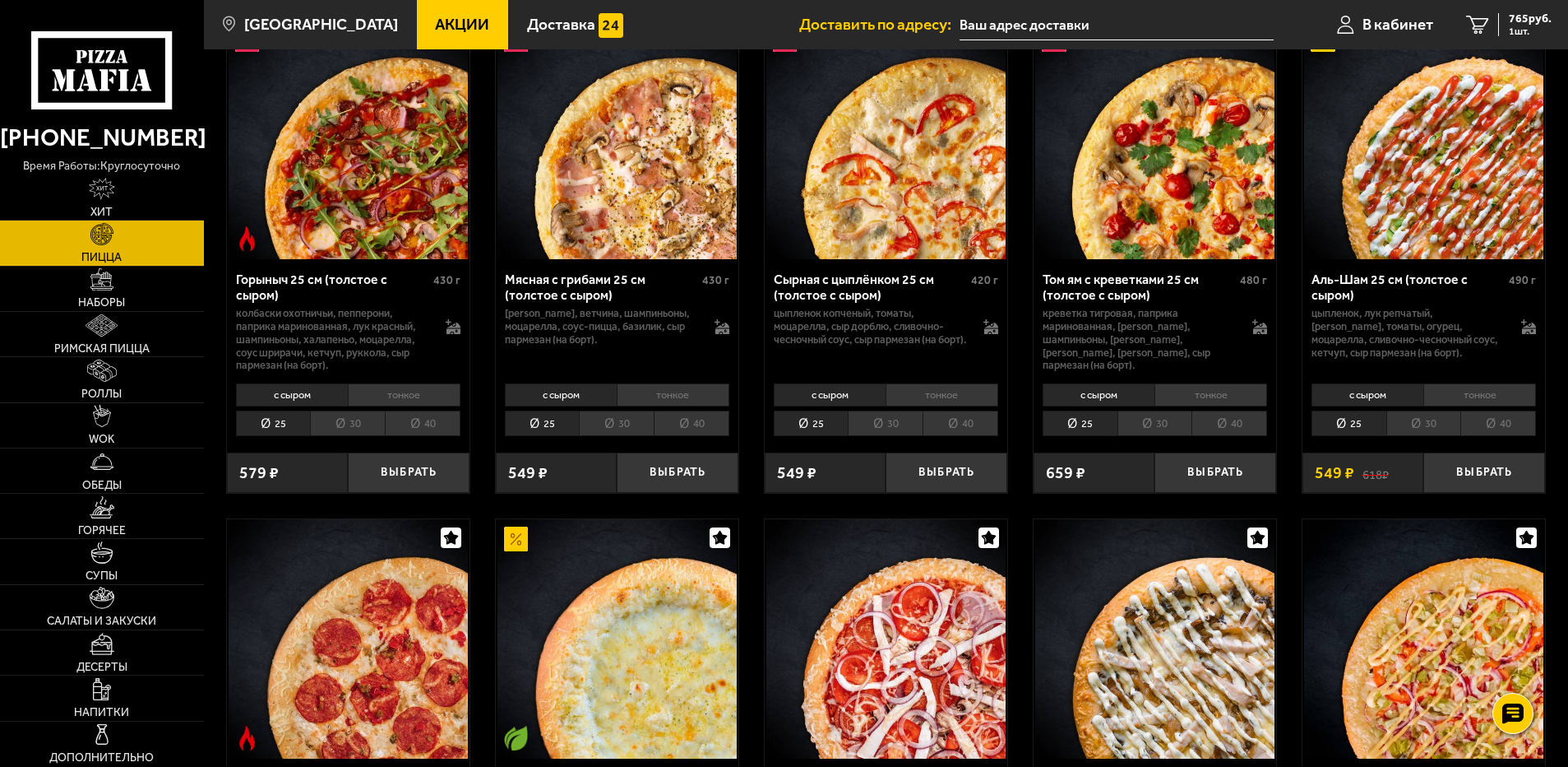
click at [1426, 428] on li "30" at bounding box center [1424, 423] width 75 height 26
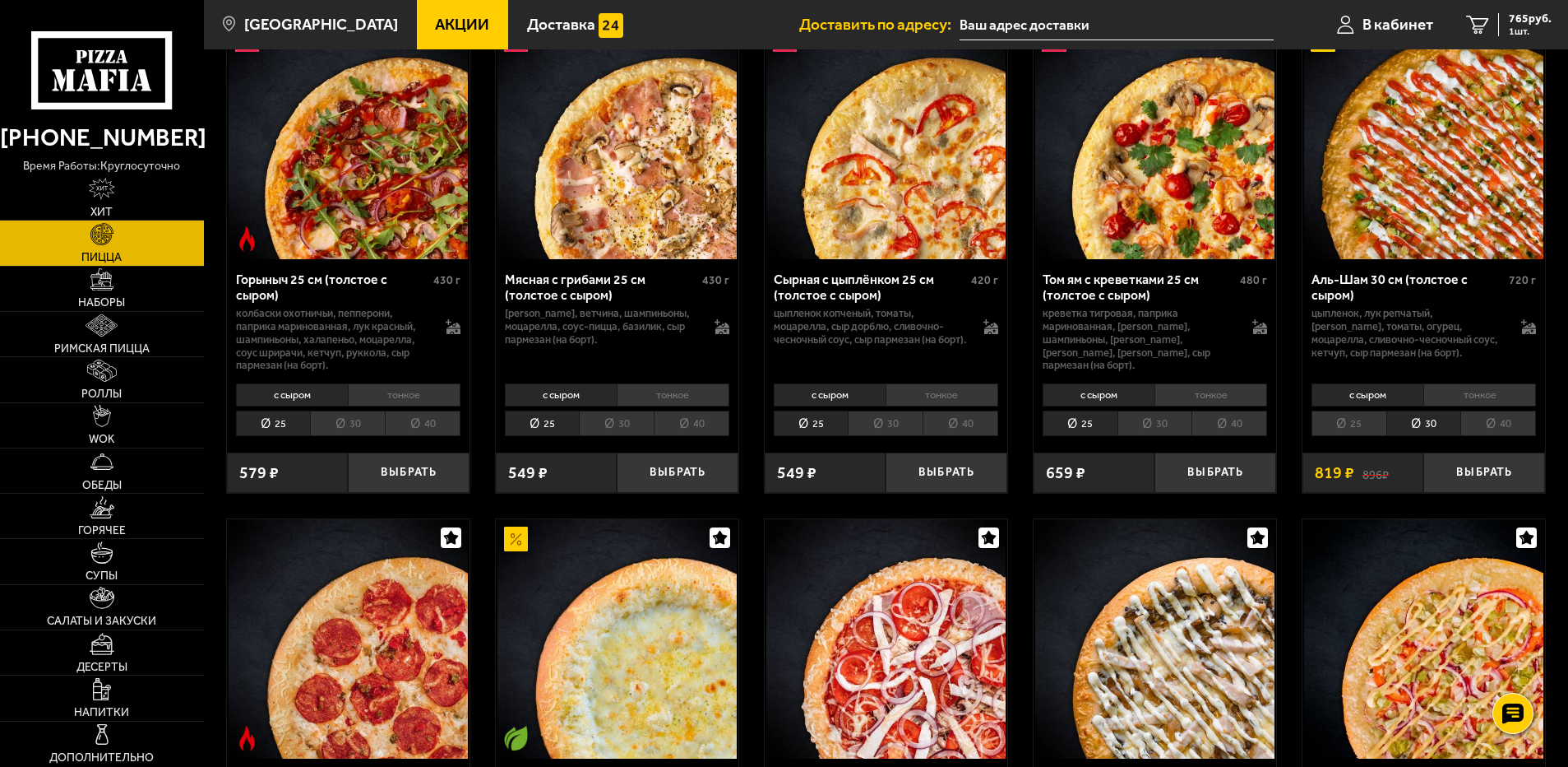
click at [1493, 398] on li "тонкое" at bounding box center [1480, 394] width 113 height 23
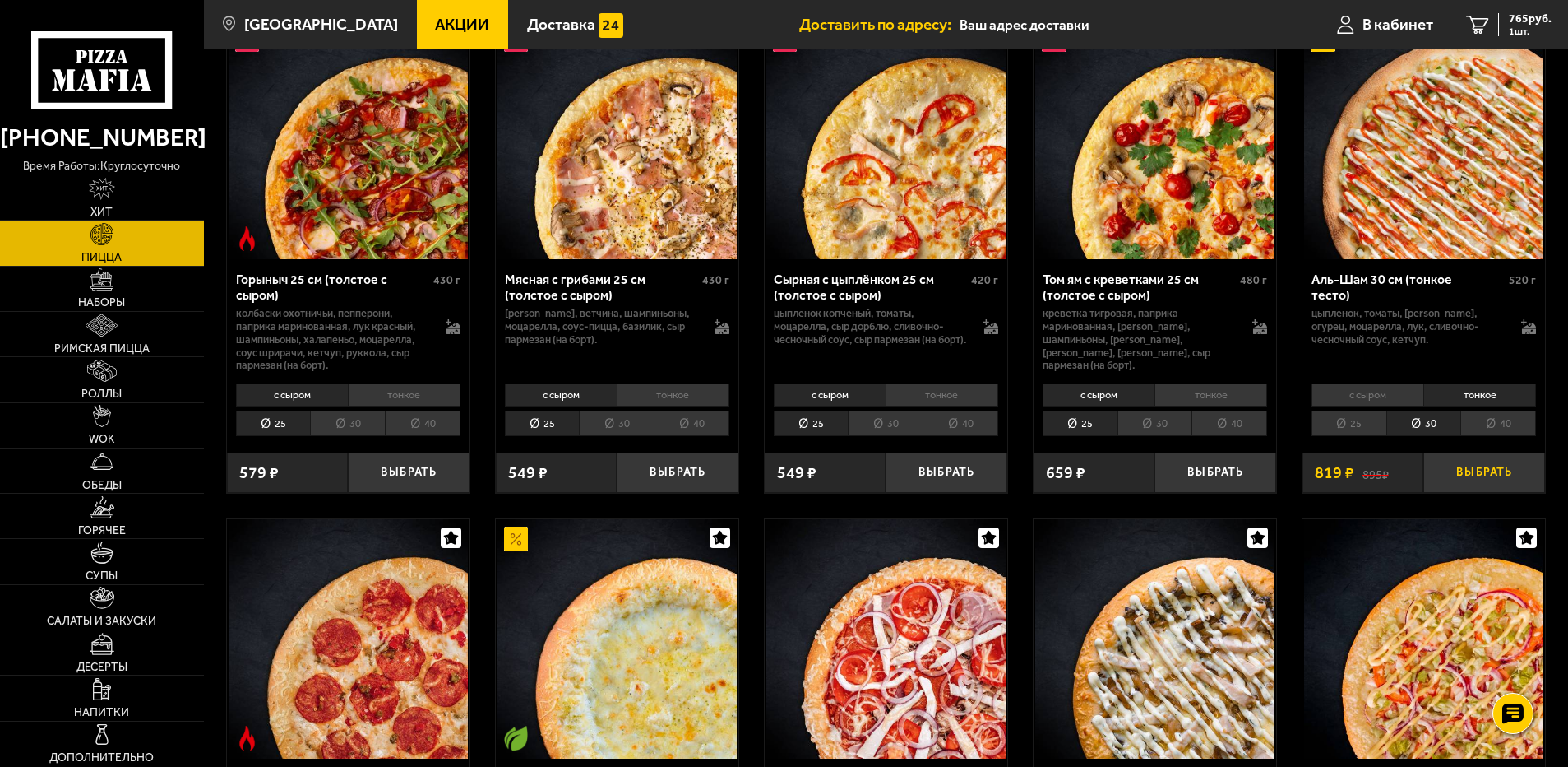
click at [1483, 476] on button "Выбрать" at bounding box center [1485, 472] width 122 height 40
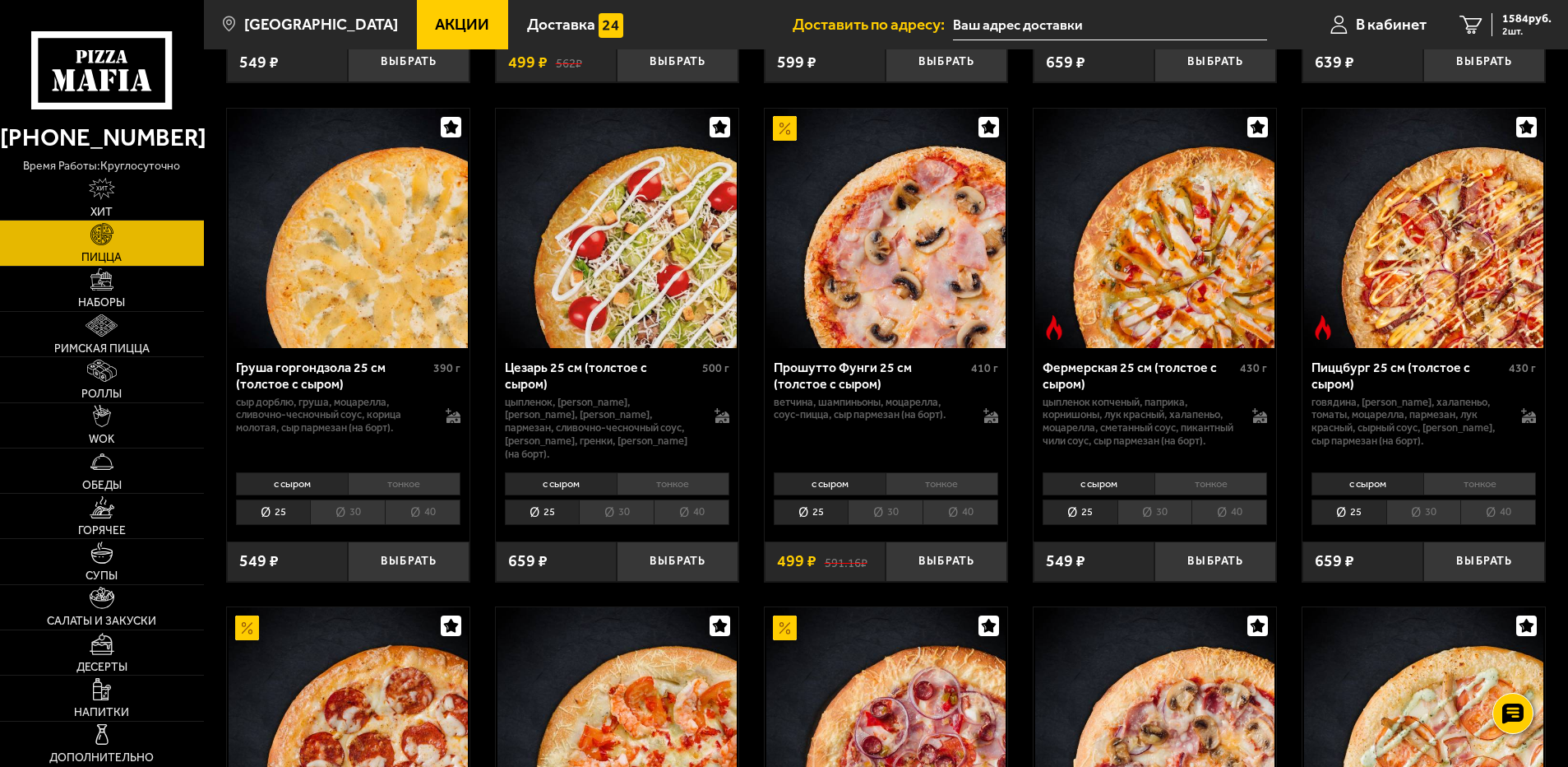
scroll to position [1562, 0]
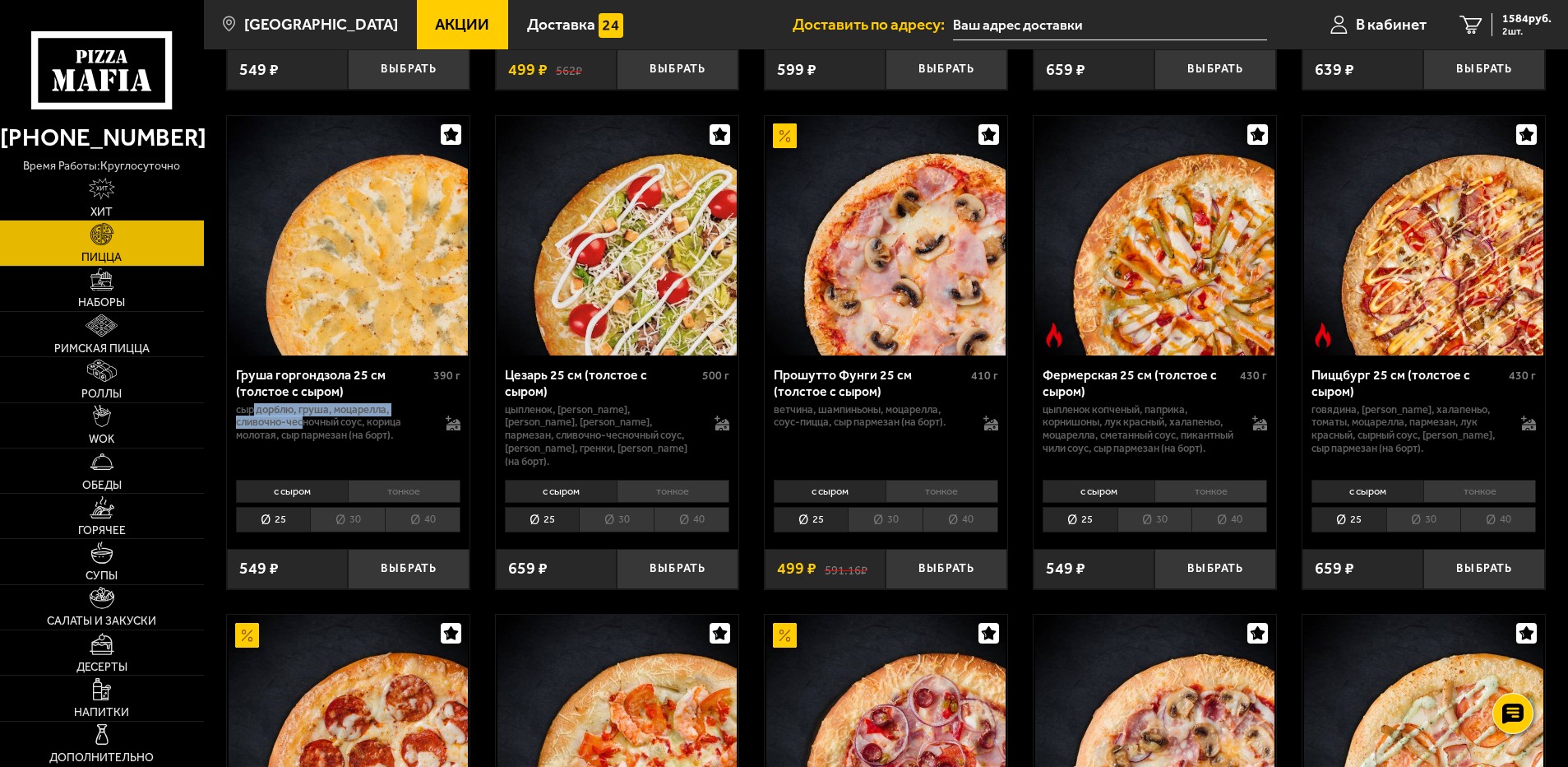
drag, startPoint x: 254, startPoint y: 426, endPoint x: 306, endPoint y: 433, distance: 52.5
click at [306, 433] on p "сыр дорблю, груша, моцарелла, сливочно-чесночный соус, корица молотая, сыр парм…" at bounding box center [333, 422] width 194 height 39
click at [920, 503] on li "тонкое" at bounding box center [942, 490] width 113 height 23
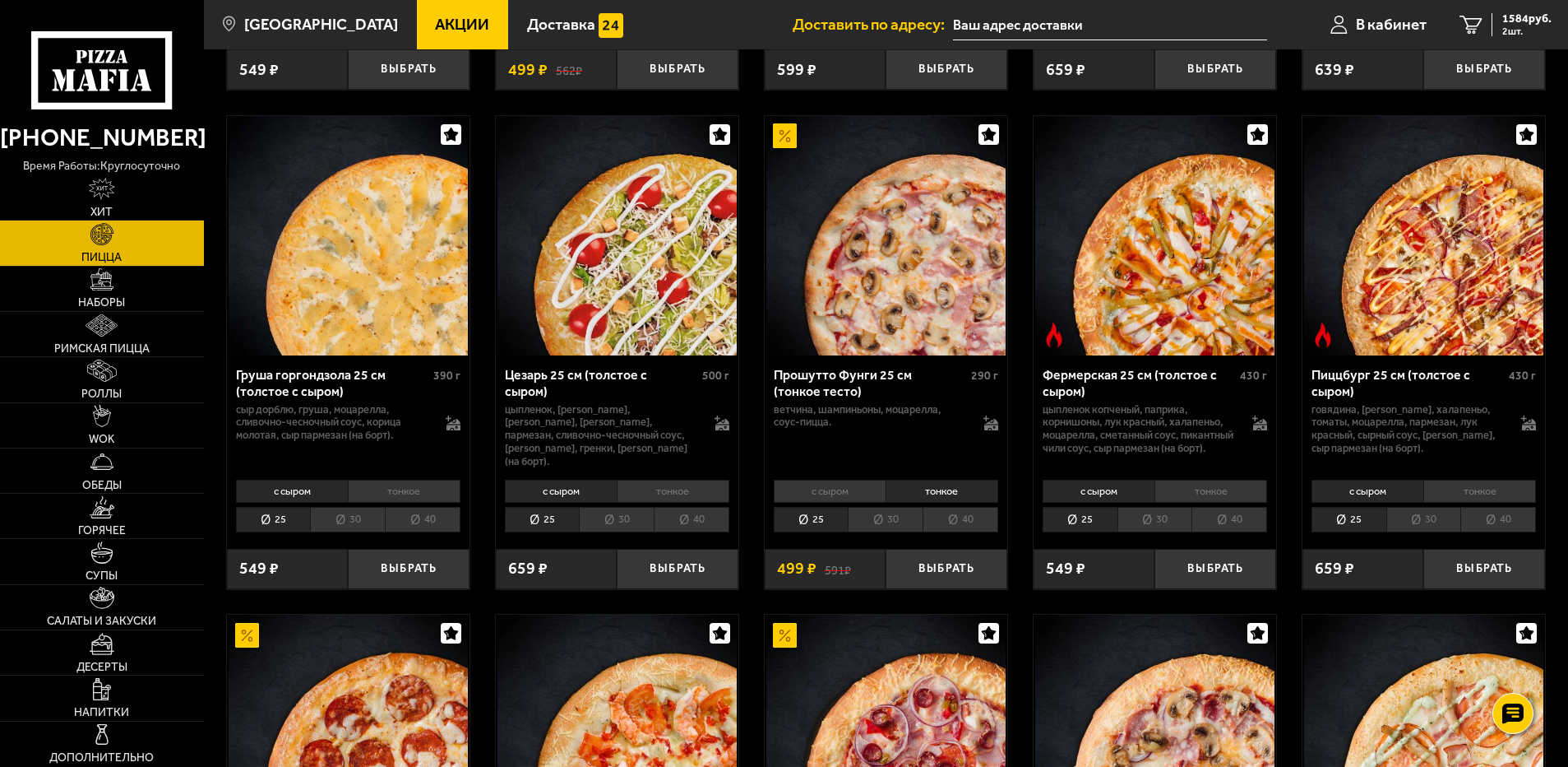
click at [884, 532] on li "30" at bounding box center [886, 520] width 75 height 26
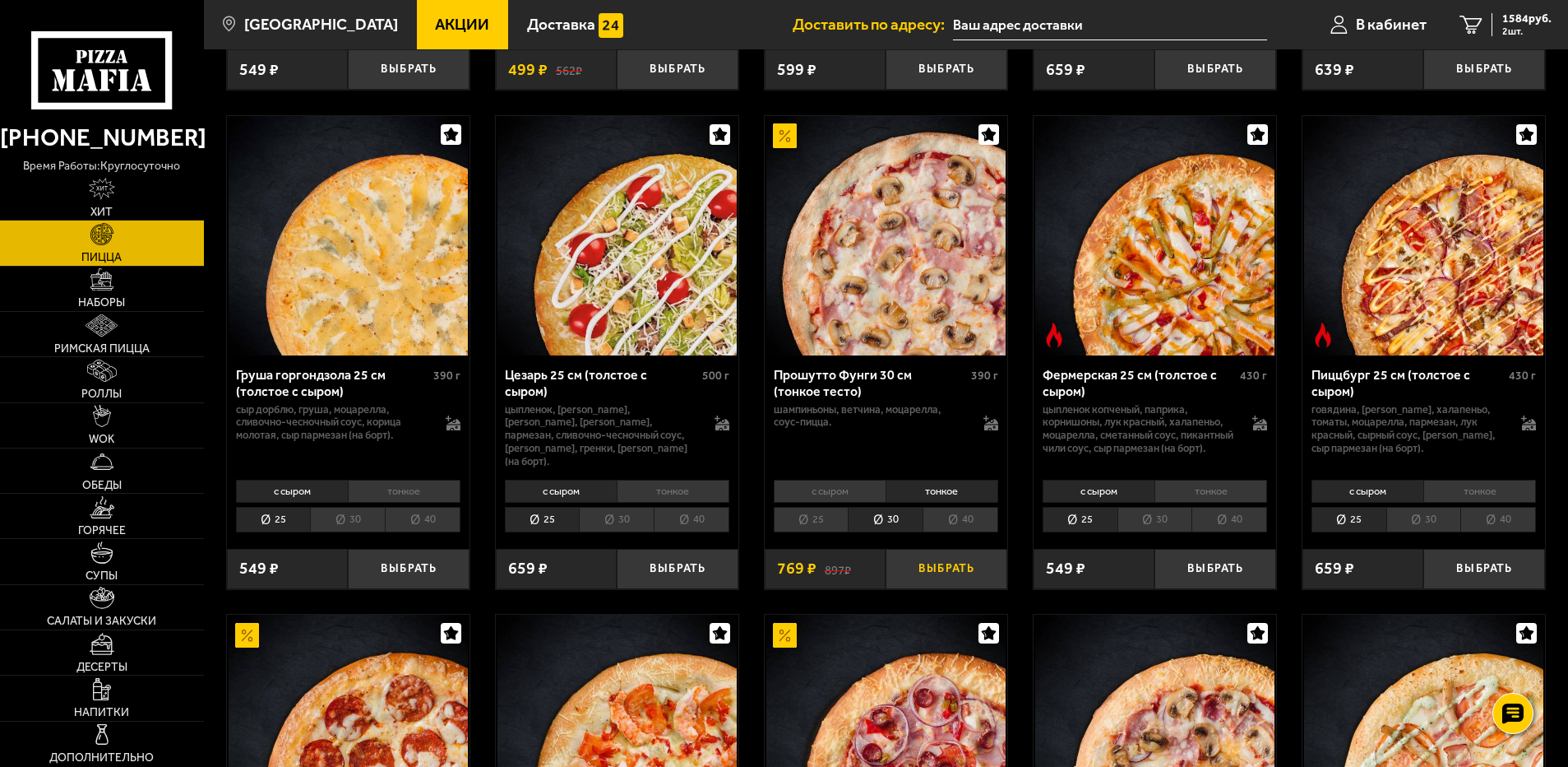
click at [946, 589] on button "Выбрать" at bounding box center [946, 569] width 122 height 40
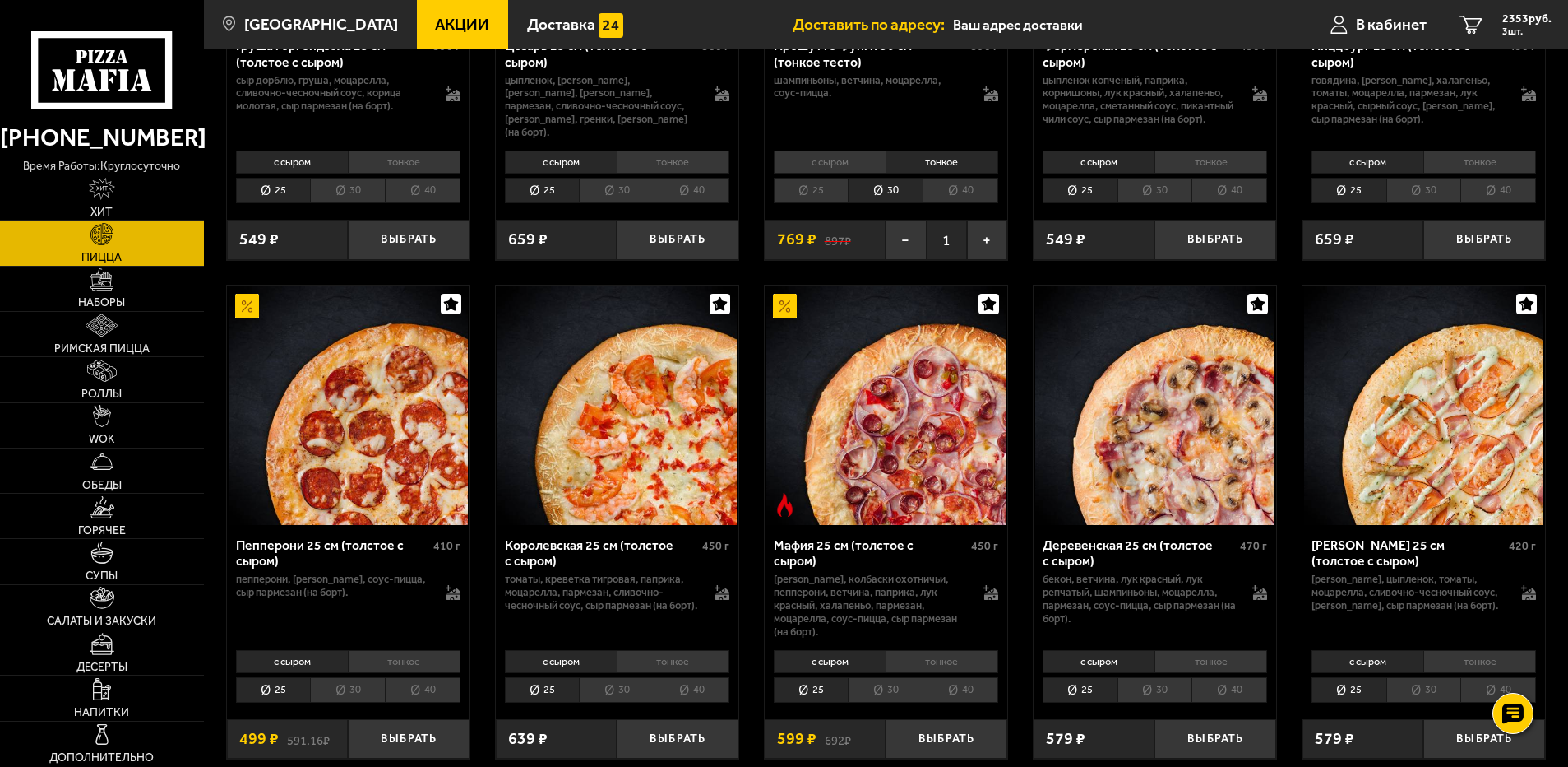
scroll to position [1974, 0]
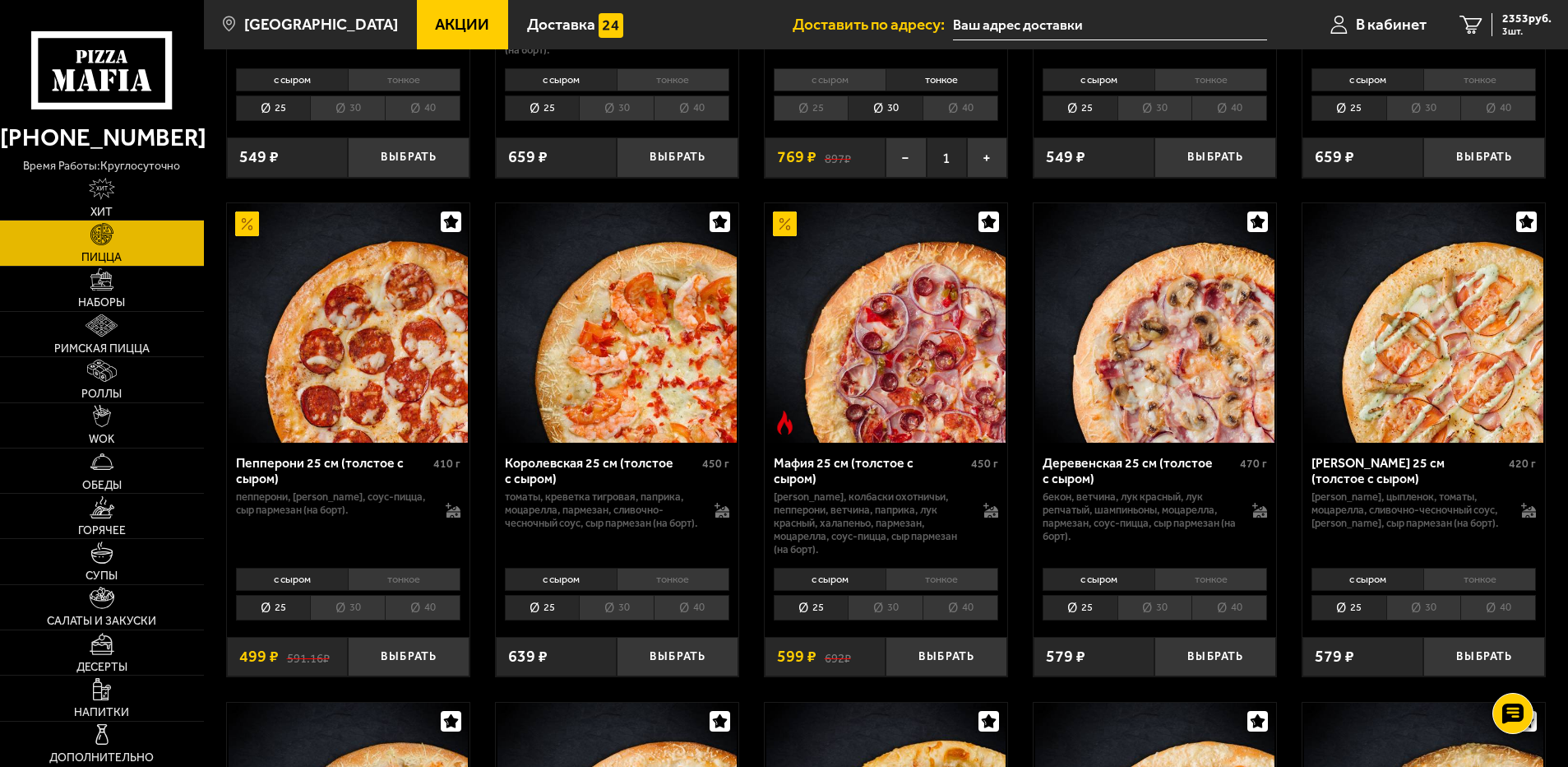
click at [1223, 590] on li "тонкое" at bounding box center [1211, 578] width 113 height 23
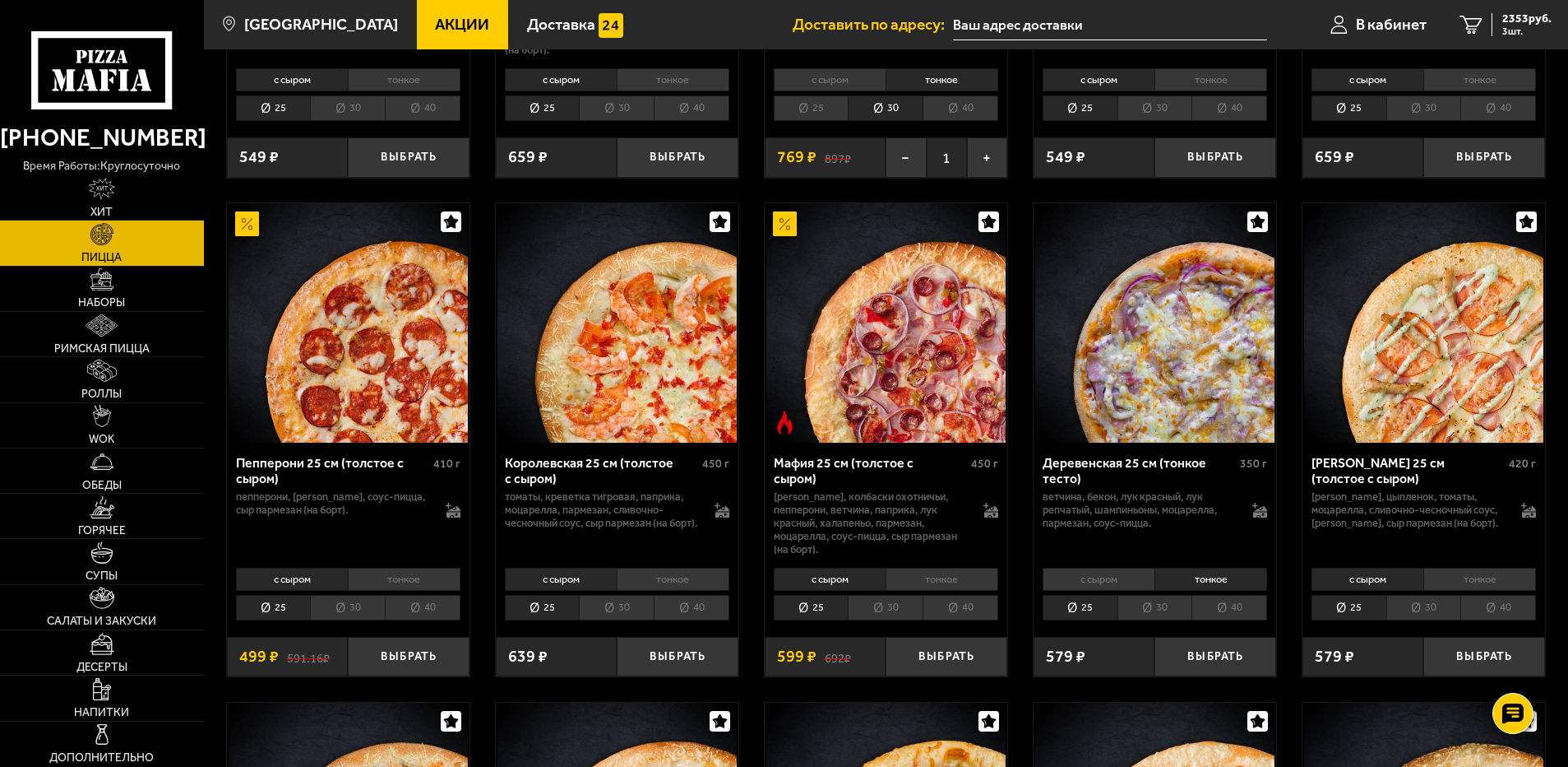
click at [1152, 621] on li "30" at bounding box center [1155, 608] width 75 height 26
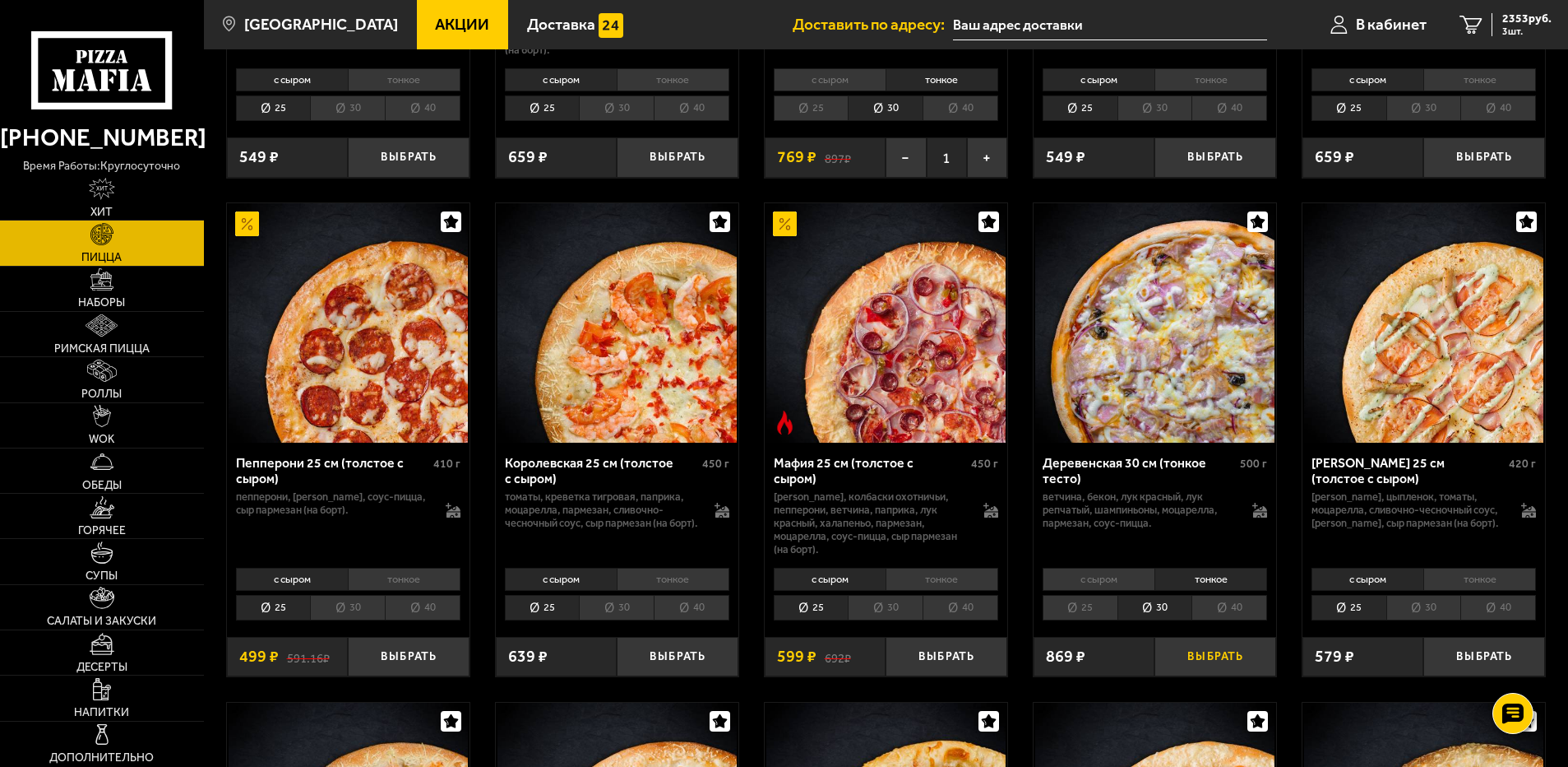
click at [1222, 676] on button "Выбрать" at bounding box center [1216, 656] width 122 height 40
click at [1527, 21] on span "3118 руб." at bounding box center [1527, 19] width 49 height 12
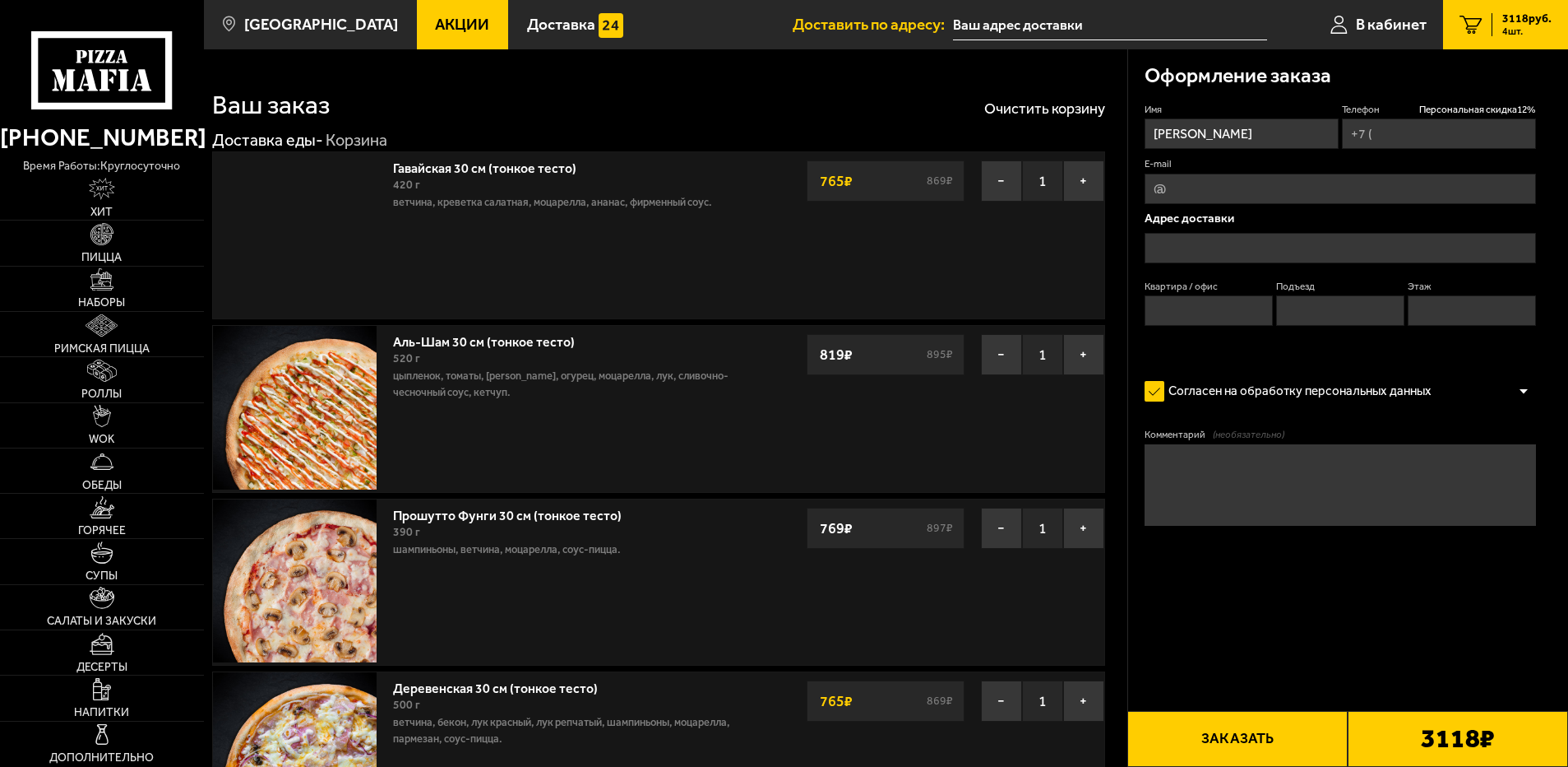
type input "[PHONE_NUMBER]"
type input "[STREET_ADDRESS][PERSON_NAME]"
type input "5"
type input "2"
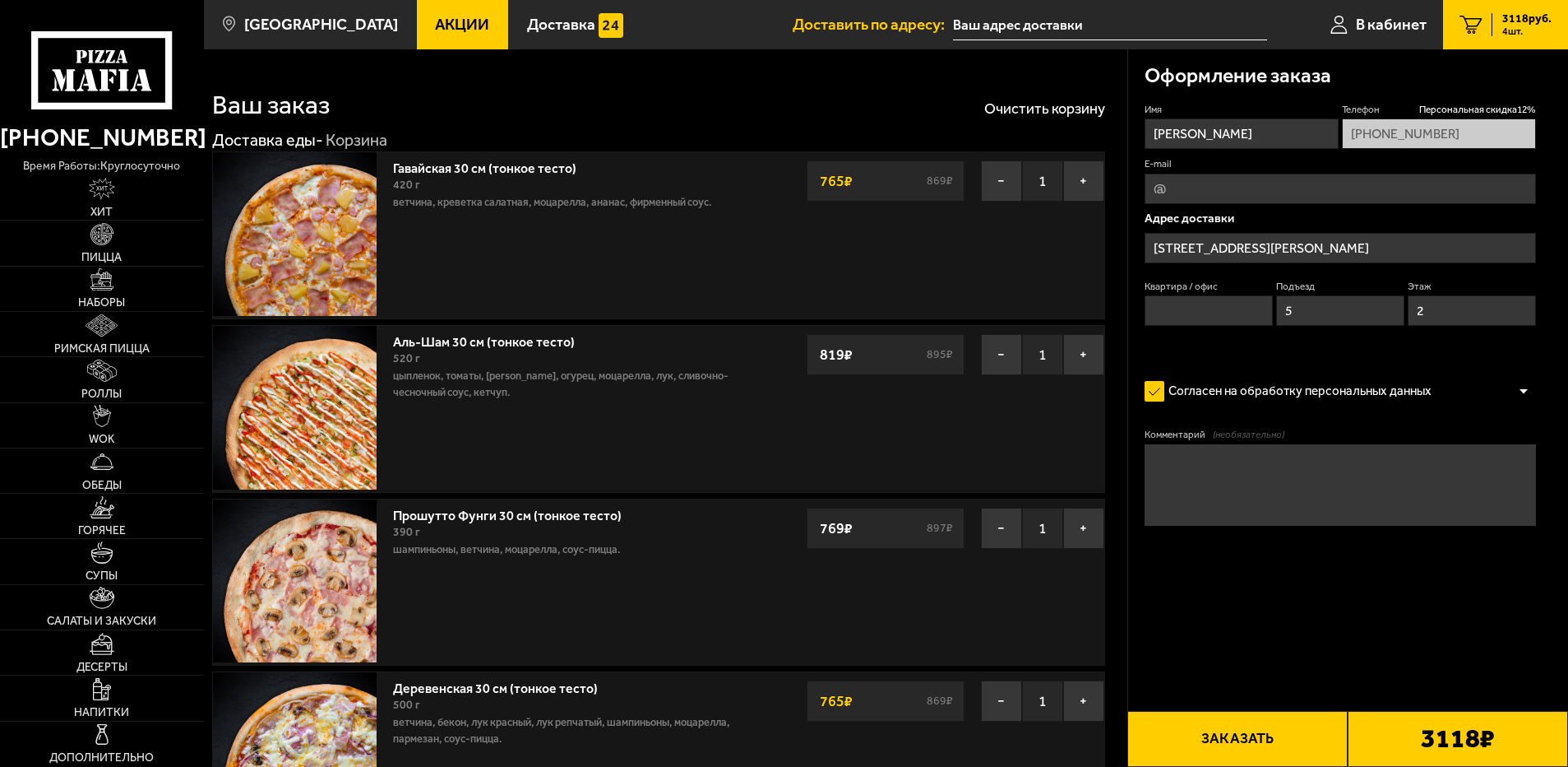
type input "[STREET_ADDRESS][PERSON_NAME]"
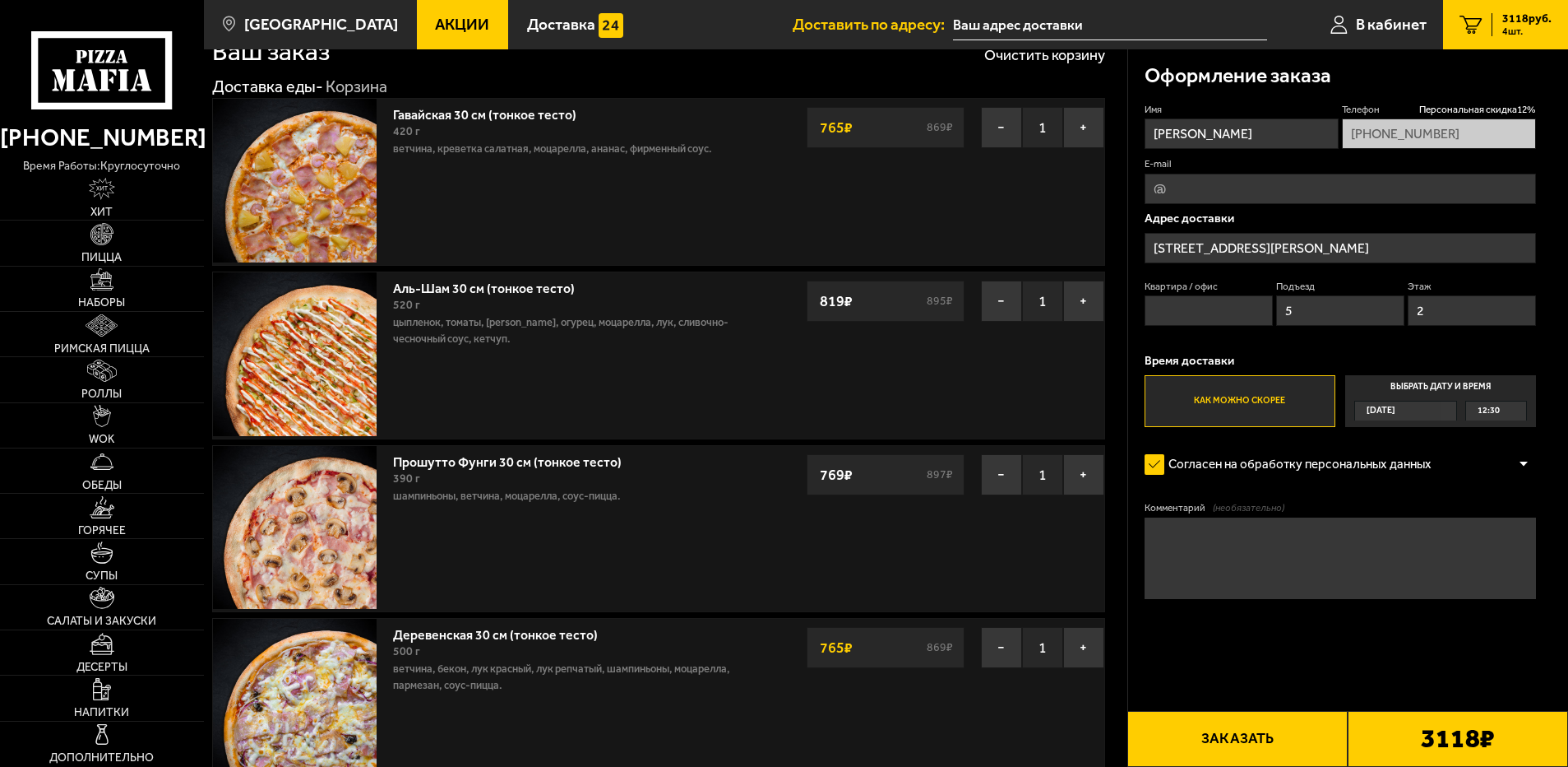
scroll to position [82, 0]
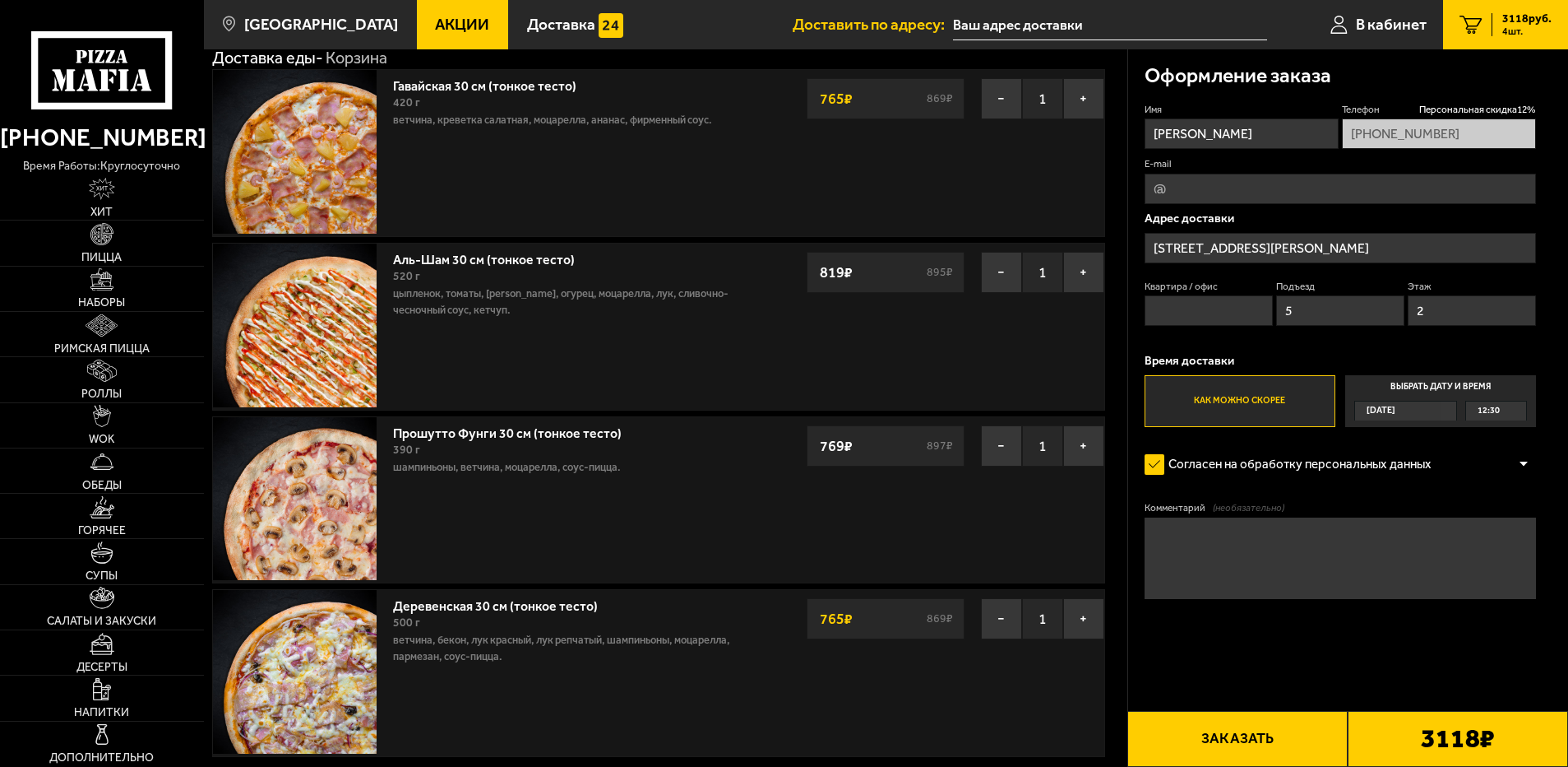
drag, startPoint x: 1304, startPoint y: 246, endPoint x: 965, endPoint y: 246, distance: 339.0
click at [1198, 195] on input "E-mail" at bounding box center [1341, 189] width 393 height 30
type input "i@[DOMAIN_NAME]"
click at [1313, 247] on input "[STREET_ADDRESS][PERSON_NAME]" at bounding box center [1341, 247] width 393 height 30
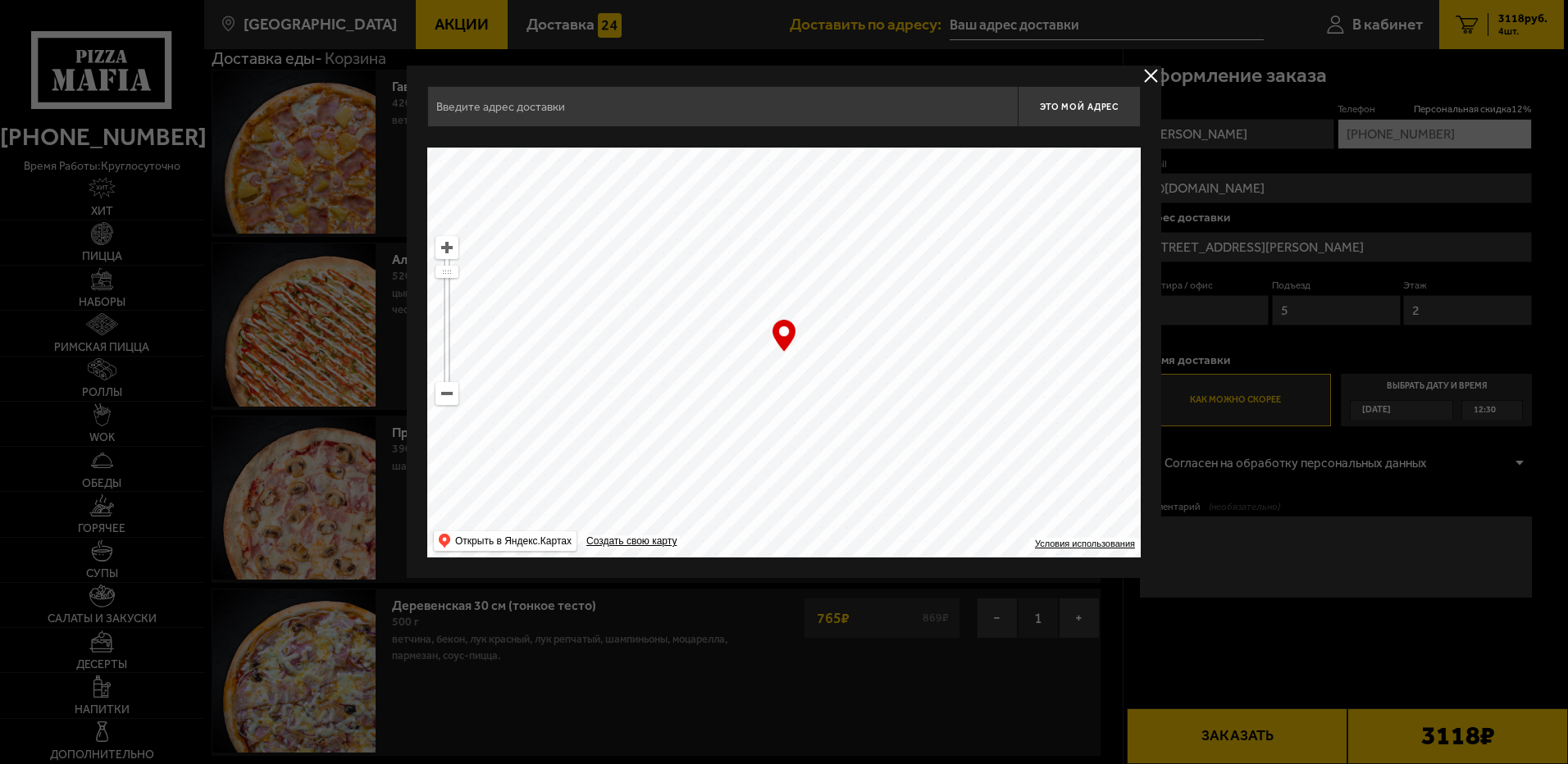
type input "[STREET_ADDRESS][PERSON_NAME]"
click at [441, 387] on ymaps at bounding box center [447, 393] width 22 height 22
drag, startPoint x: 861, startPoint y: 230, endPoint x: 812, endPoint y: 438, distance: 213.7
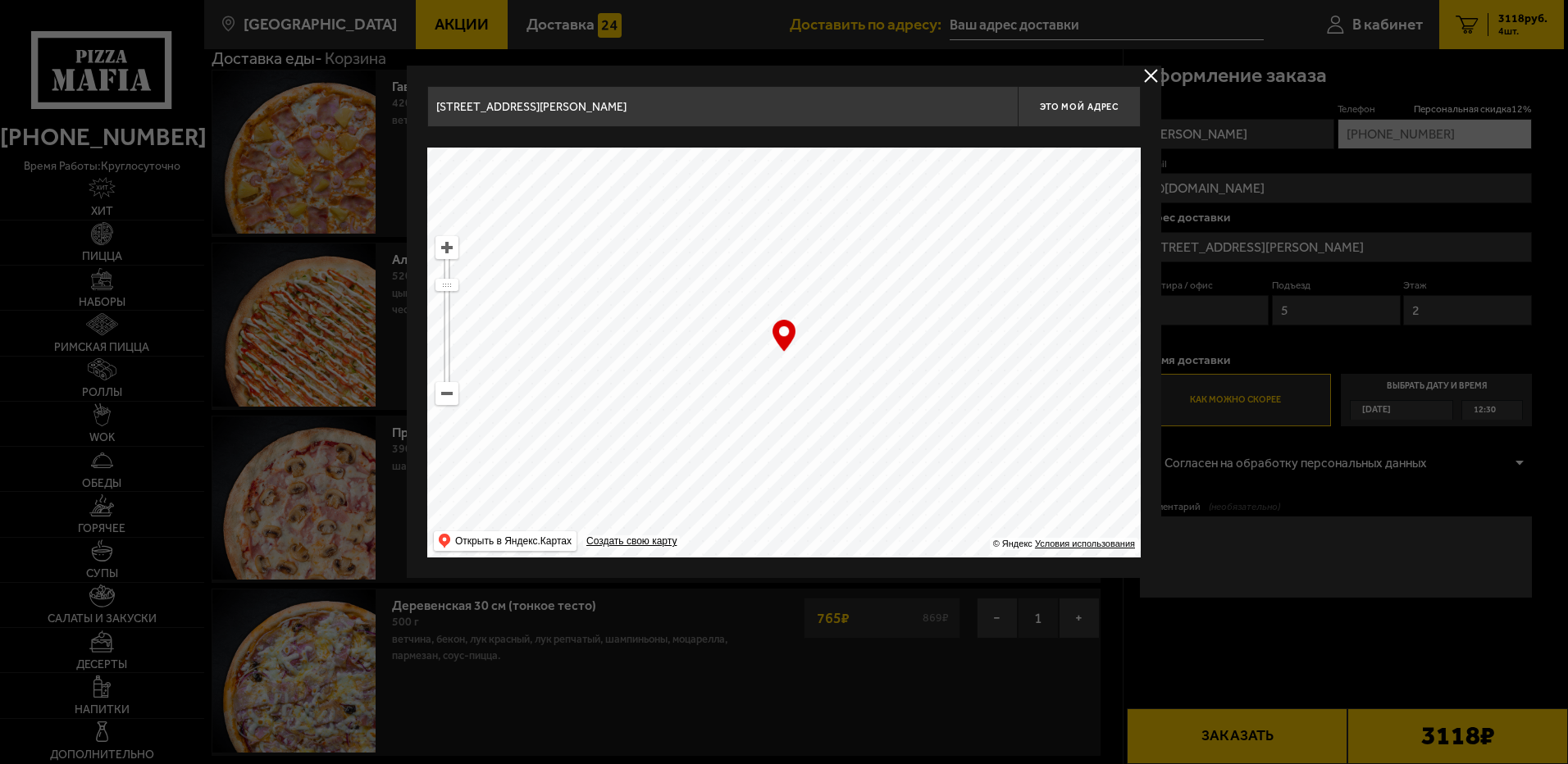
click at [812, 438] on ymaps at bounding box center [783, 352] width 714 height 410
drag, startPoint x: 900, startPoint y: 240, endPoint x: 852, endPoint y: 411, distance: 177.6
click at [852, 411] on ymaps at bounding box center [783, 352] width 714 height 410
drag, startPoint x: 836, startPoint y: 302, endPoint x: 836, endPoint y: 386, distance: 84.0
click at [836, 386] on ymaps at bounding box center [783, 352] width 714 height 410
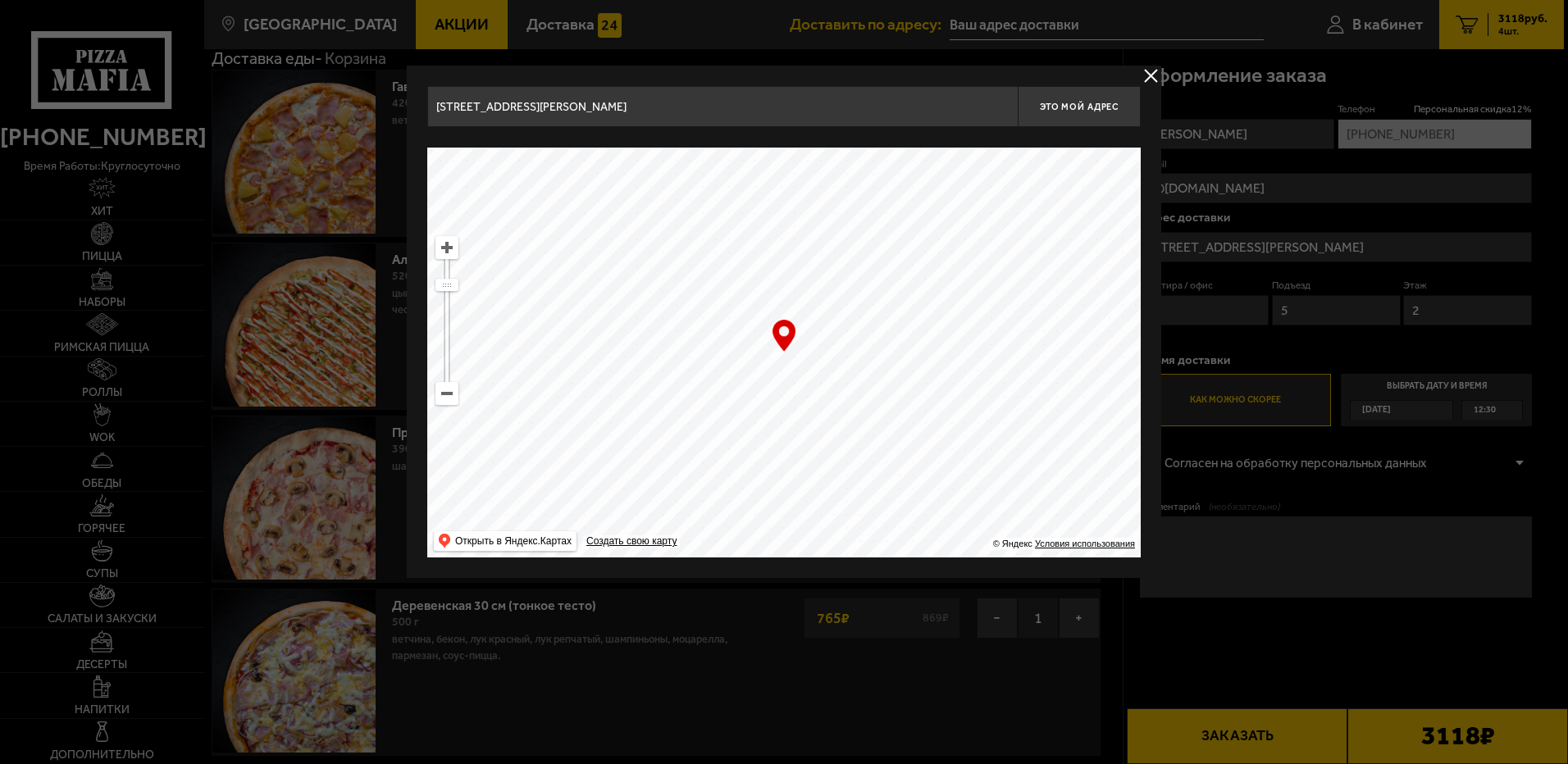
drag, startPoint x: 827, startPoint y: 417, endPoint x: 805, endPoint y: 332, distance: 87.8
click at [805, 332] on ymaps at bounding box center [783, 352] width 714 height 410
click at [443, 251] on ymaps at bounding box center [447, 247] width 22 height 22
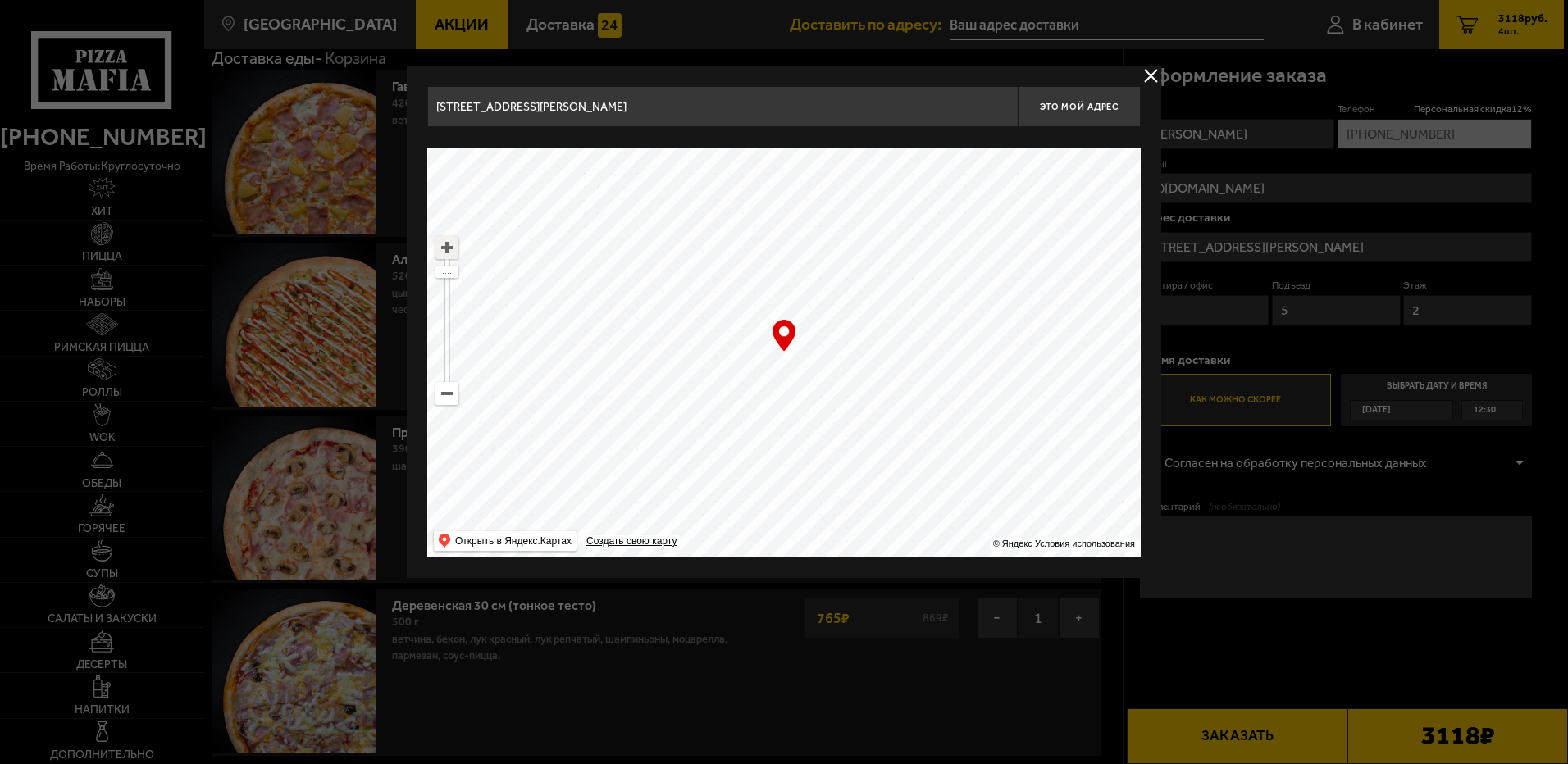
click at [443, 251] on ymaps at bounding box center [447, 247] width 22 height 22
drag, startPoint x: 877, startPoint y: 258, endPoint x: 977, endPoint y: 603, distance: 359.2
type input "[STREET_ADDRESS]"
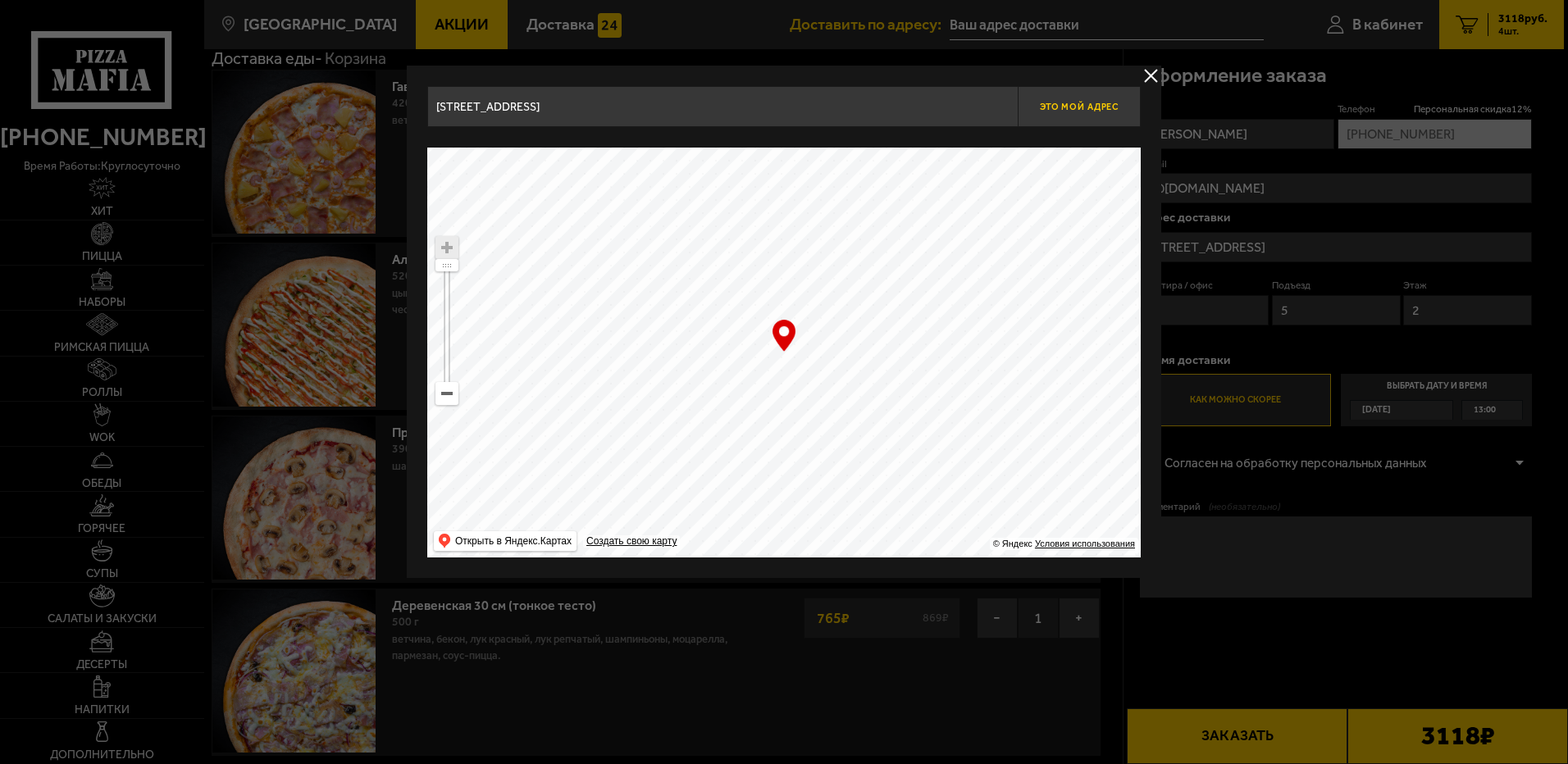
click at [1084, 109] on span "Это мой адрес" at bounding box center [1079, 107] width 78 height 11
type input "[STREET_ADDRESS]"
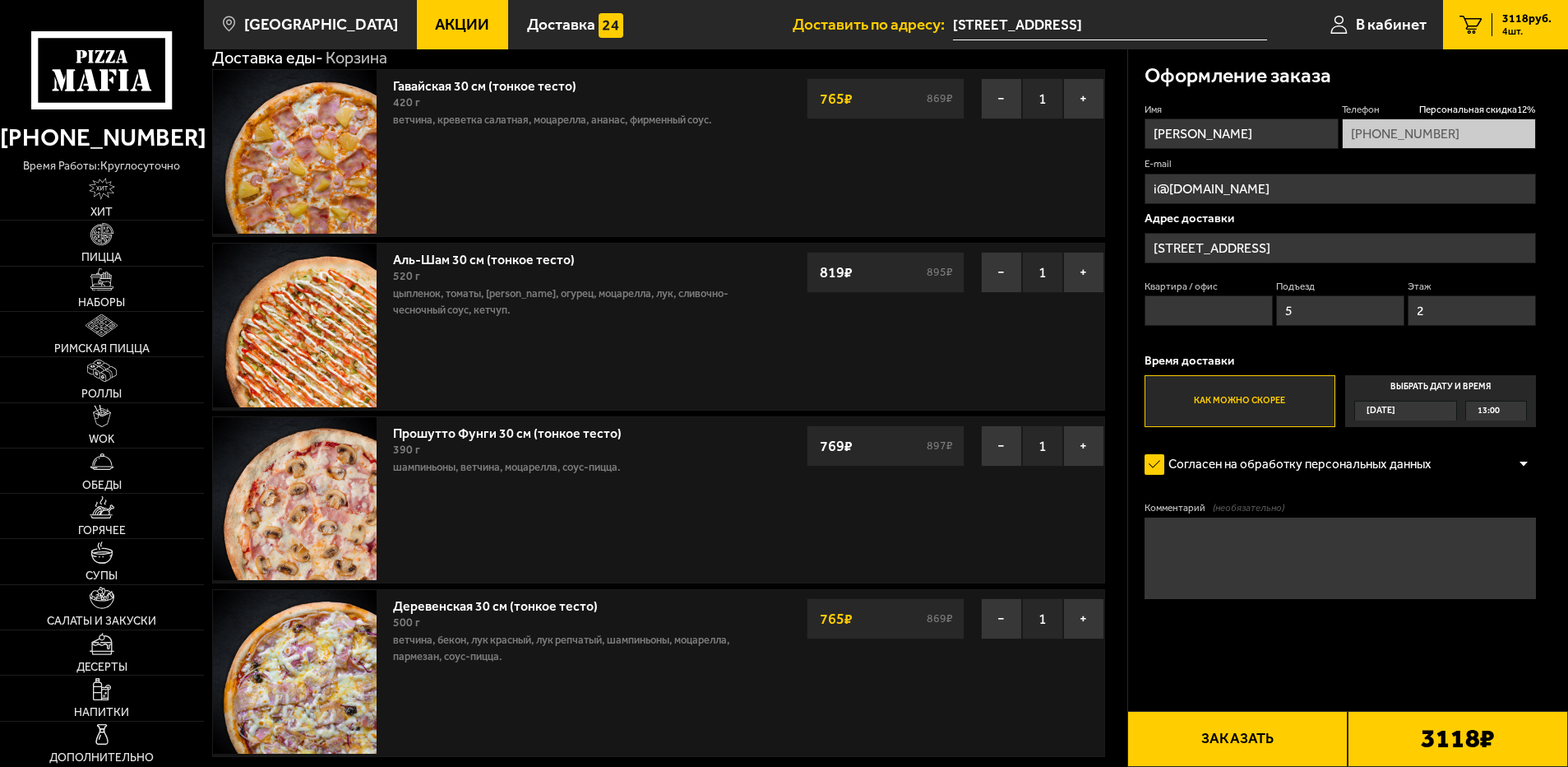
click at [1190, 312] on input "Квартира / офис" at bounding box center [1210, 310] width 130 height 30
type input "123"
drag, startPoint x: 1228, startPoint y: 311, endPoint x: 1168, endPoint y: 312, distance: 60.0
click at [1167, 312] on div "Квартира / [STREET_ADDRESS]" at bounding box center [1341, 307] width 393 height 55
type input "1"
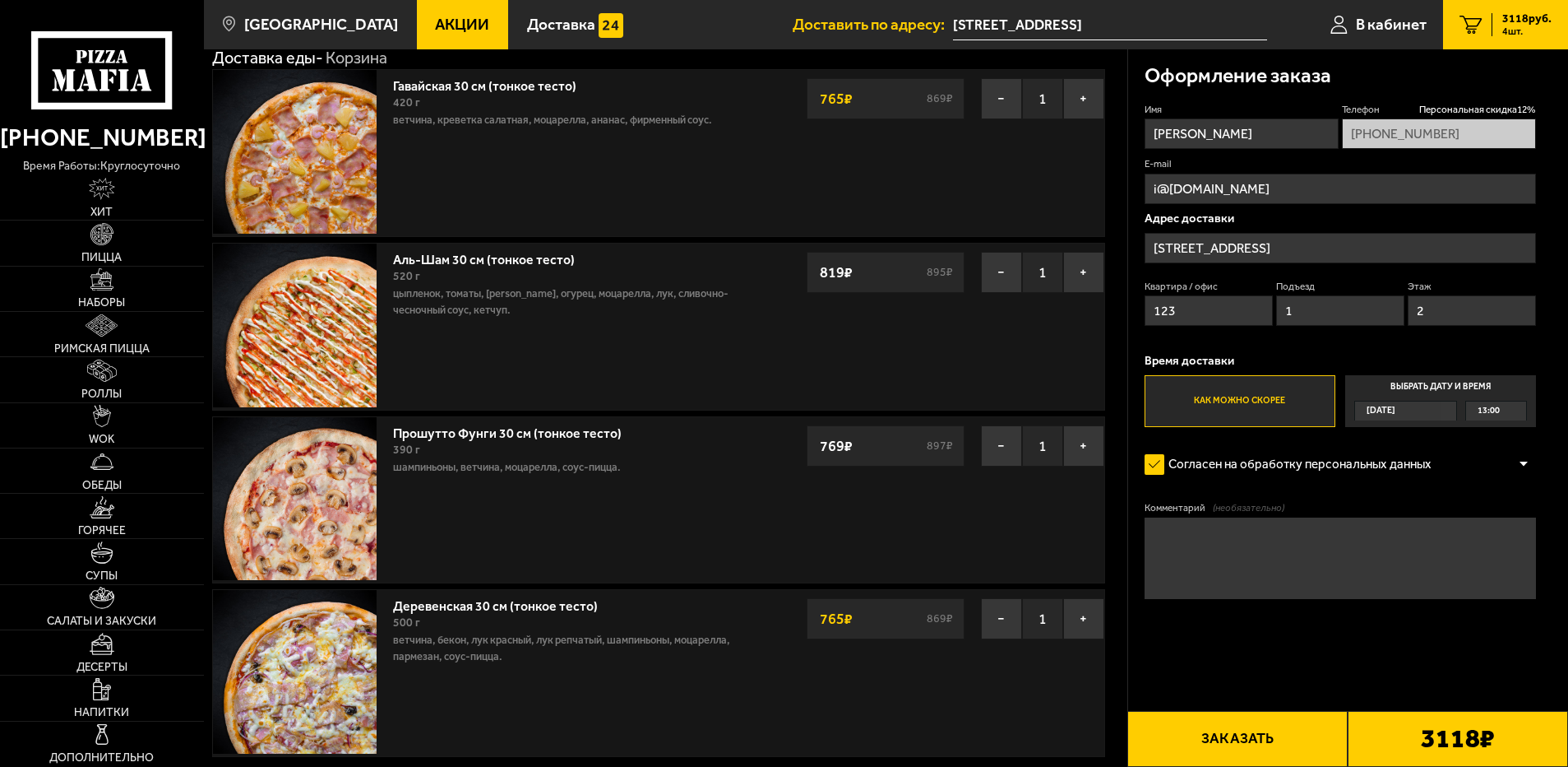
drag, startPoint x: 1394, startPoint y: 315, endPoint x: 1341, endPoint y: 315, distance: 53.0
click at [1337, 315] on div "Квартира / [STREET_ADDRESS]" at bounding box center [1341, 307] width 393 height 55
type input "1"
click at [1174, 534] on textarea "Комментарий (необязательно)" at bounding box center [1341, 558] width 393 height 82
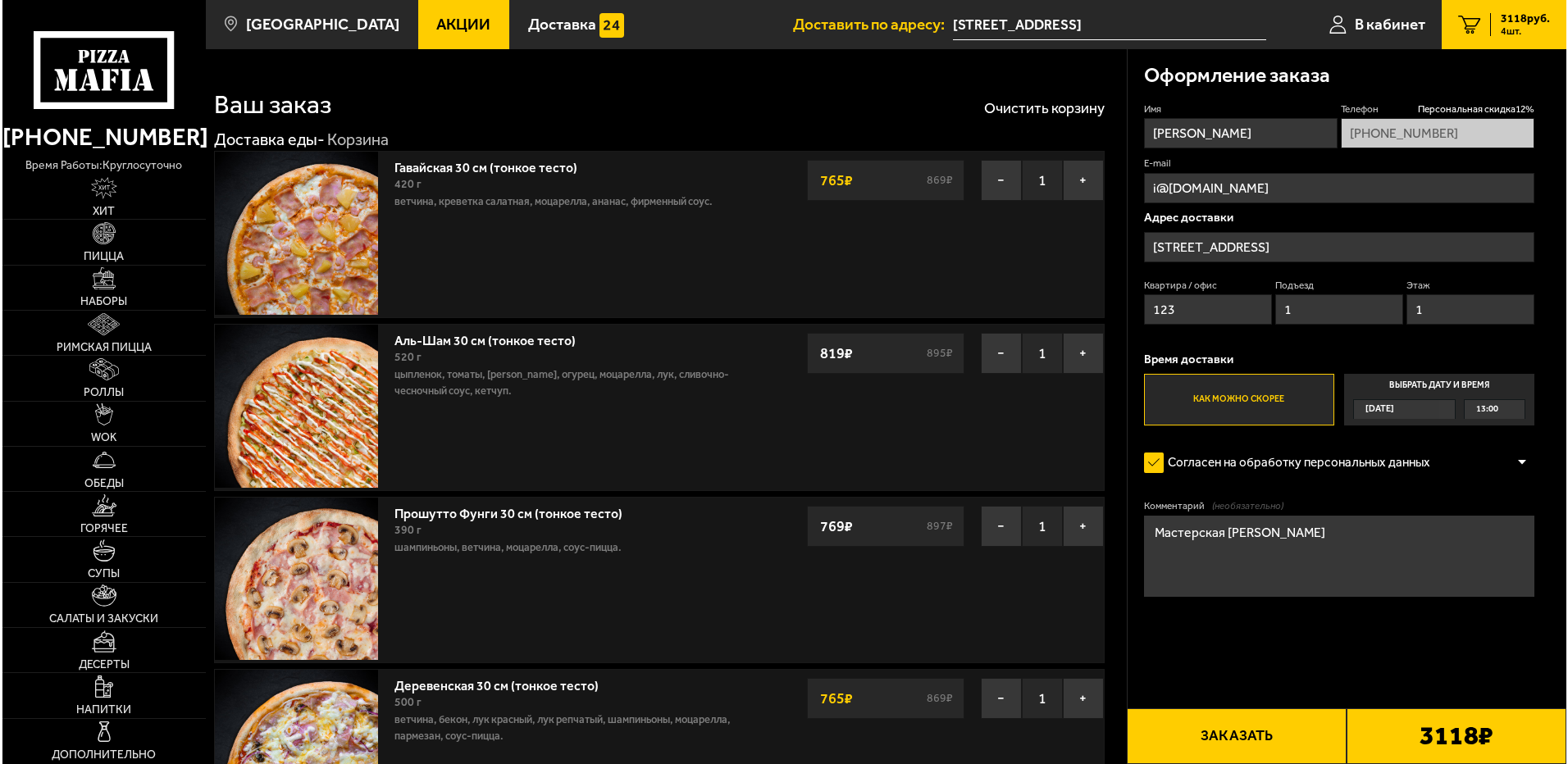
scroll to position [164, 0]
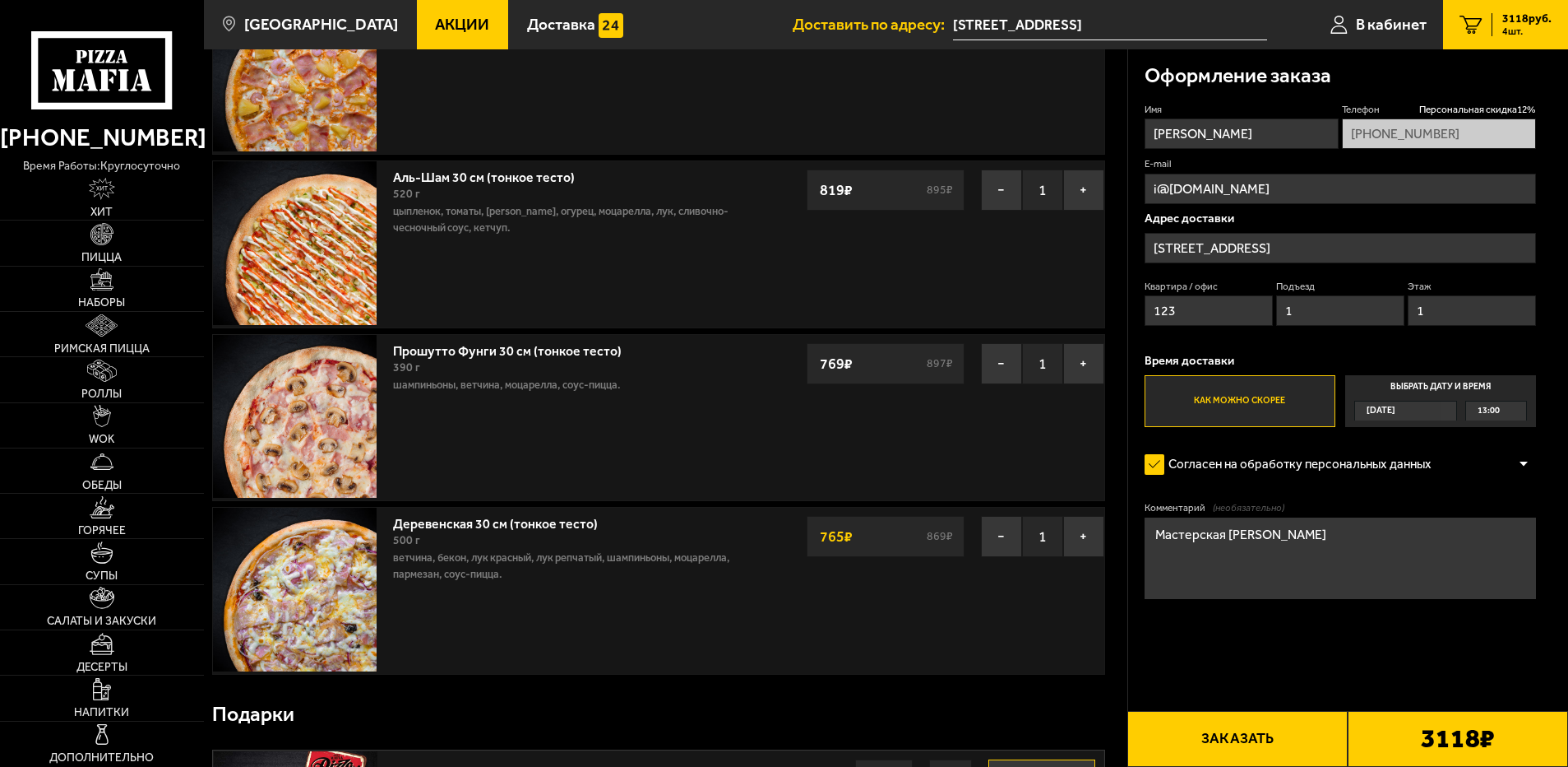
type textarea "Мастерская [PERSON_NAME]"
click at [1271, 740] on button "Заказать" at bounding box center [1237, 739] width 220 height 56
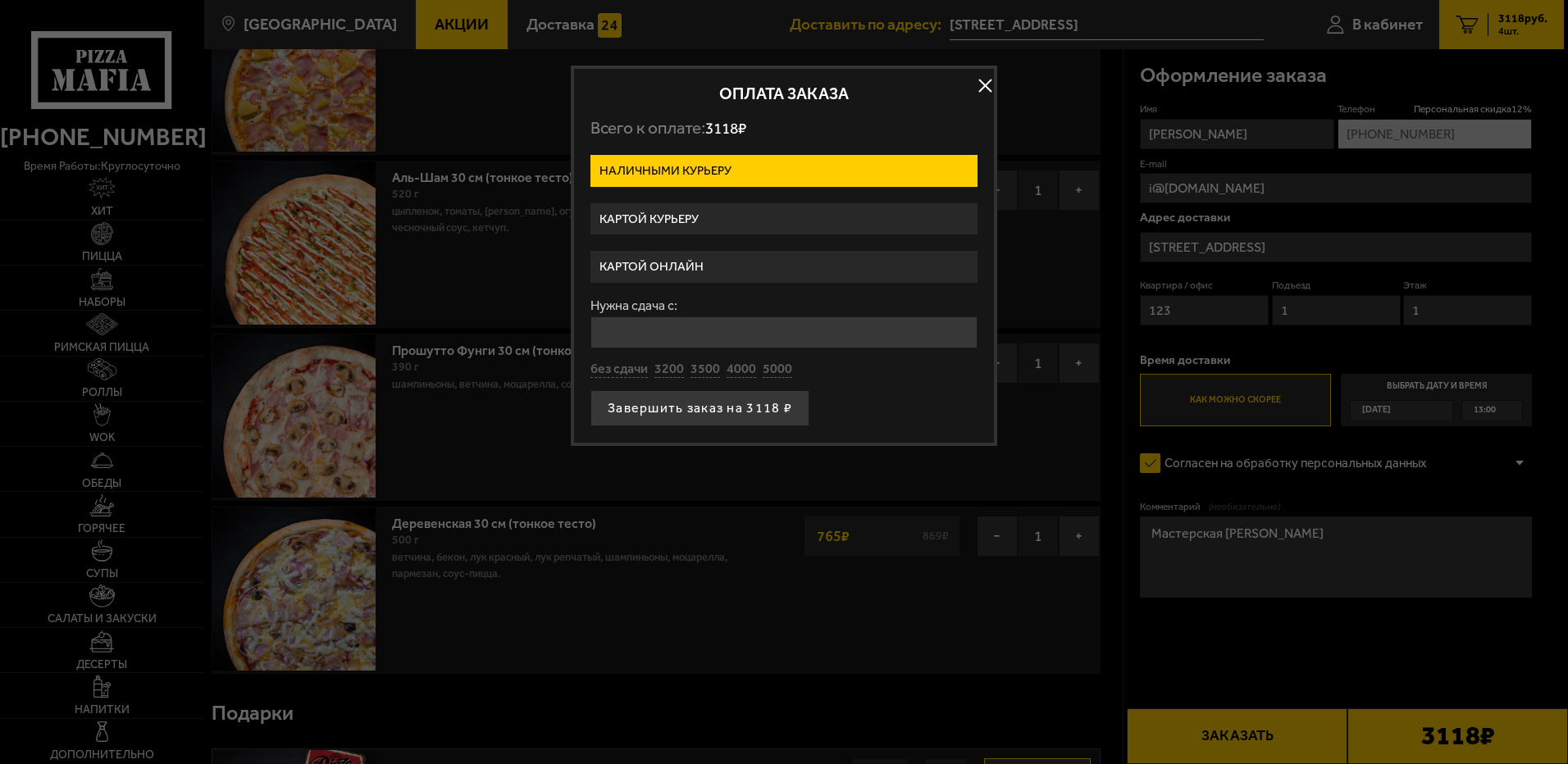
click at [777, 221] on label "Картой курьеру" at bounding box center [783, 219] width 387 height 32
click at [0, 0] on input "Картой курьеру" at bounding box center [0, 0] width 0 height 0
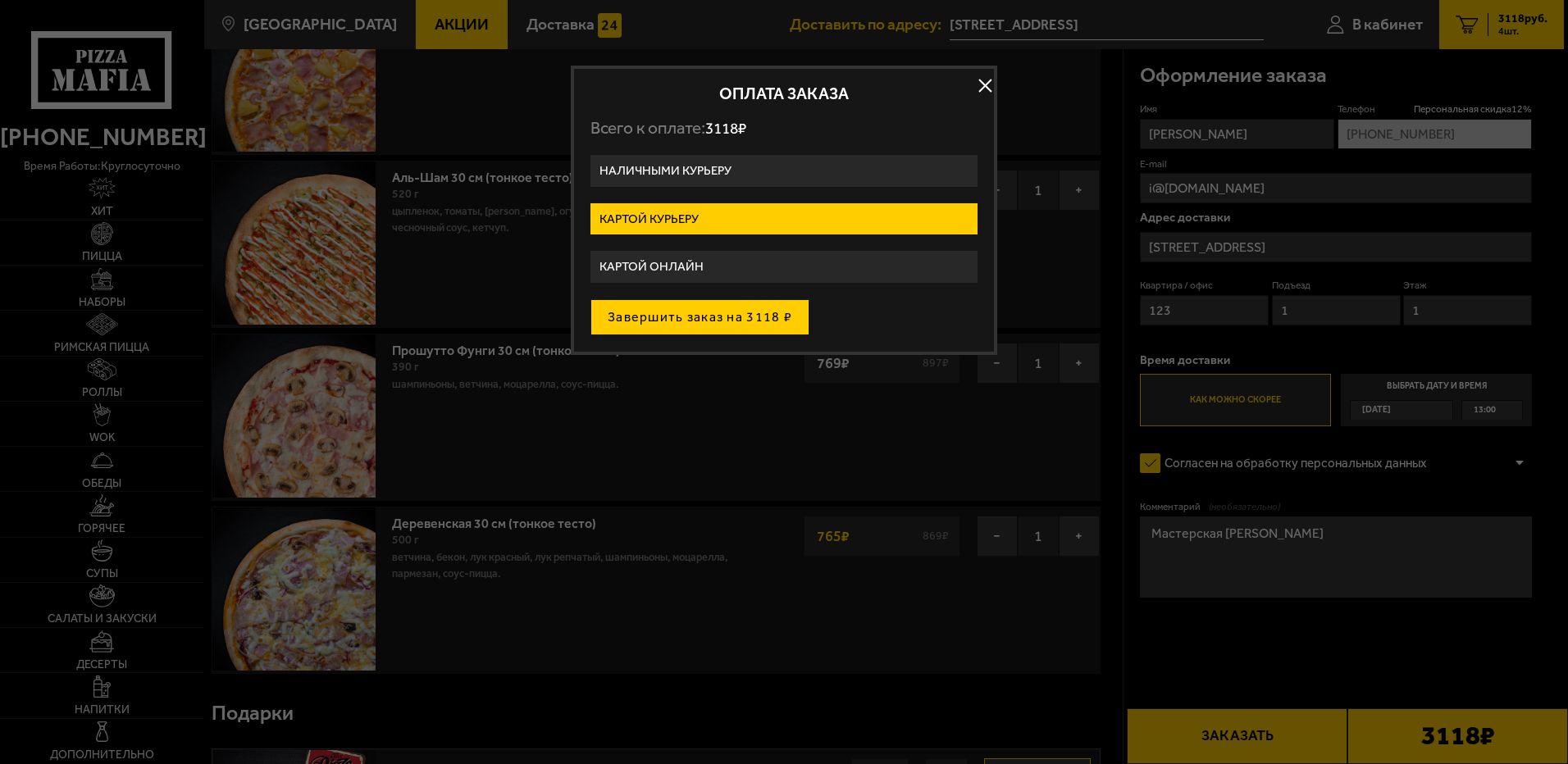
click at [715, 314] on button "Завершить заказ на 3118 ₽" at bounding box center [700, 317] width 219 height 36
